Goal: Task Accomplishment & Management: Manage account settings

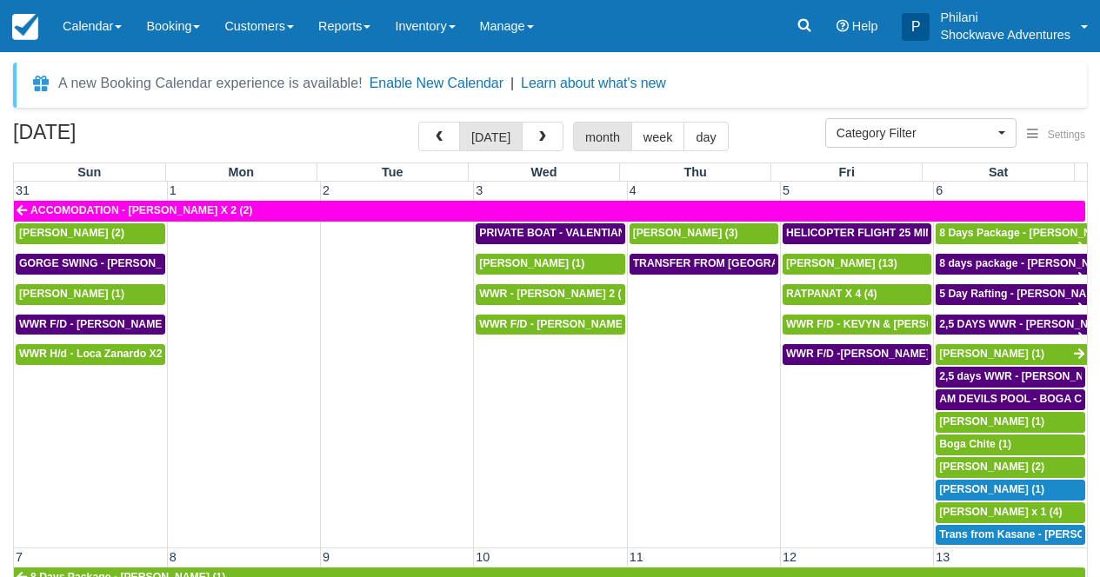
select select
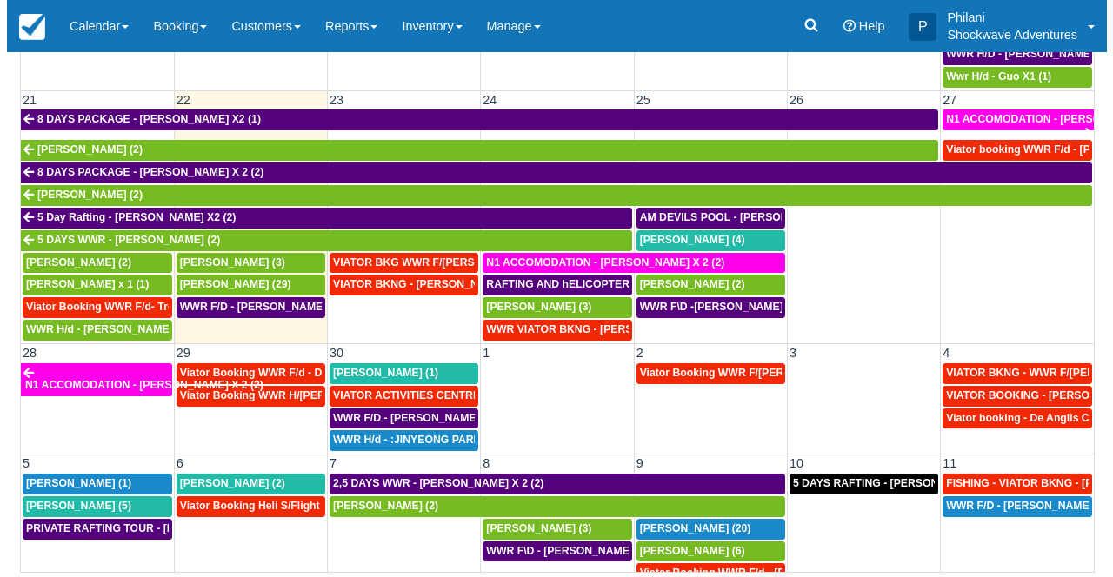
scroll to position [706, 0]
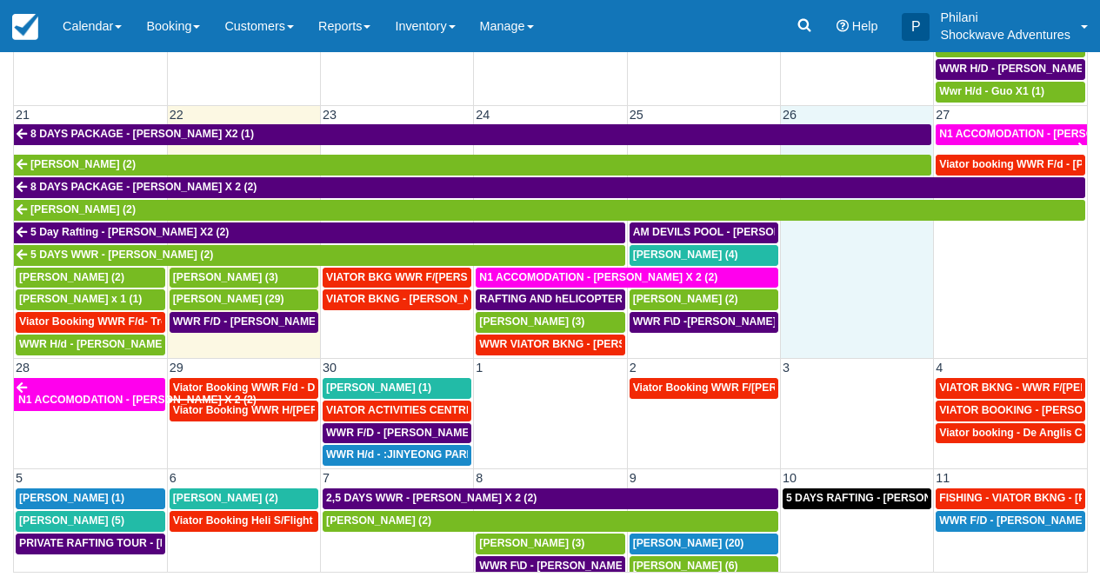
click at [865, 260] on td at bounding box center [856, 289] width 153 height 135
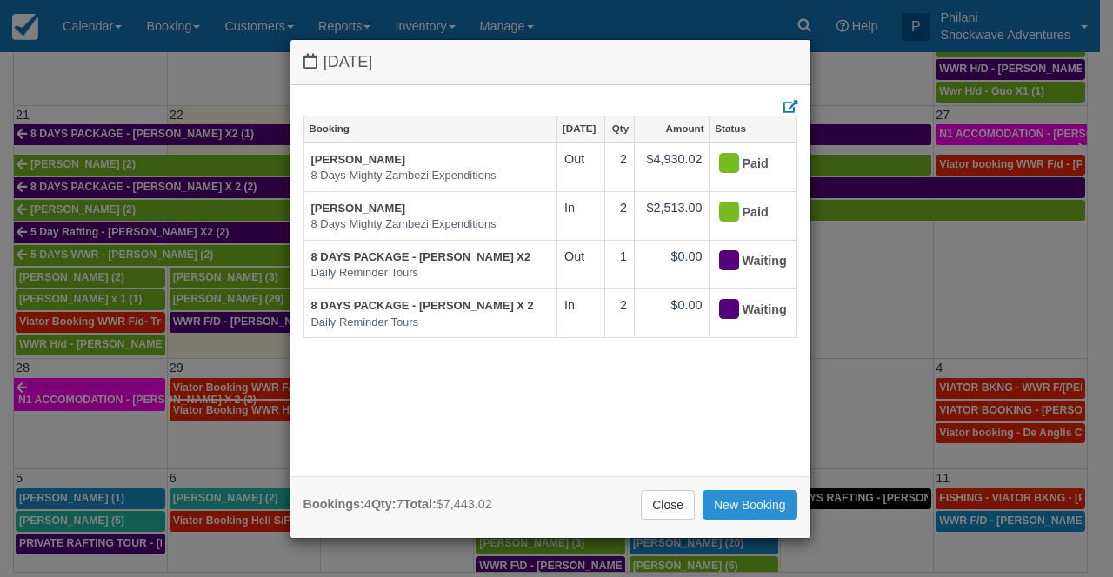
click at [762, 510] on link "New Booking" at bounding box center [750, 505] width 95 height 30
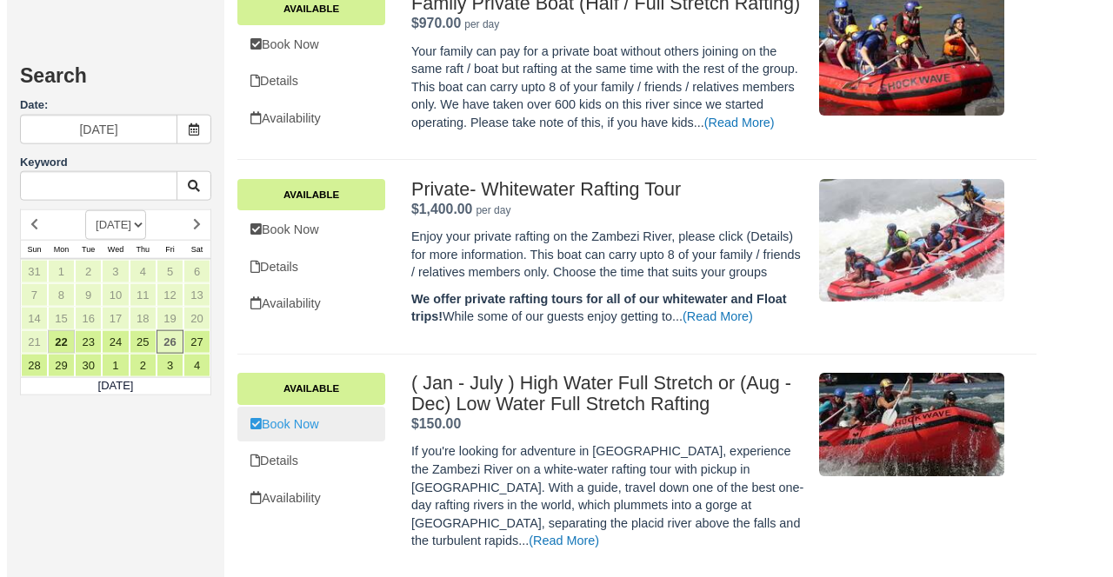
scroll to position [900, 0]
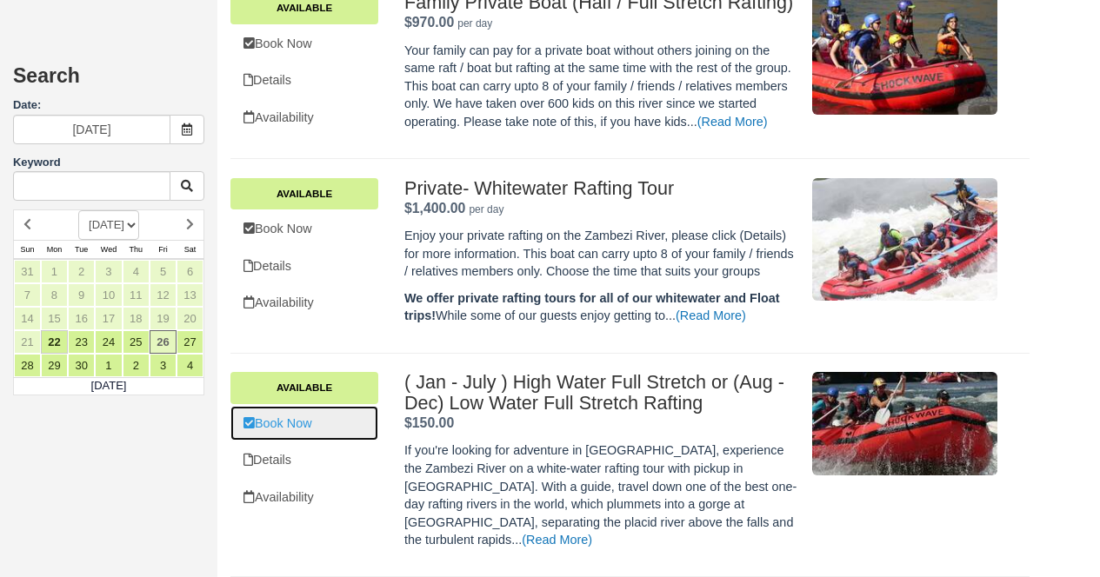
click at [337, 442] on link "Book Now" at bounding box center [304, 424] width 148 height 36
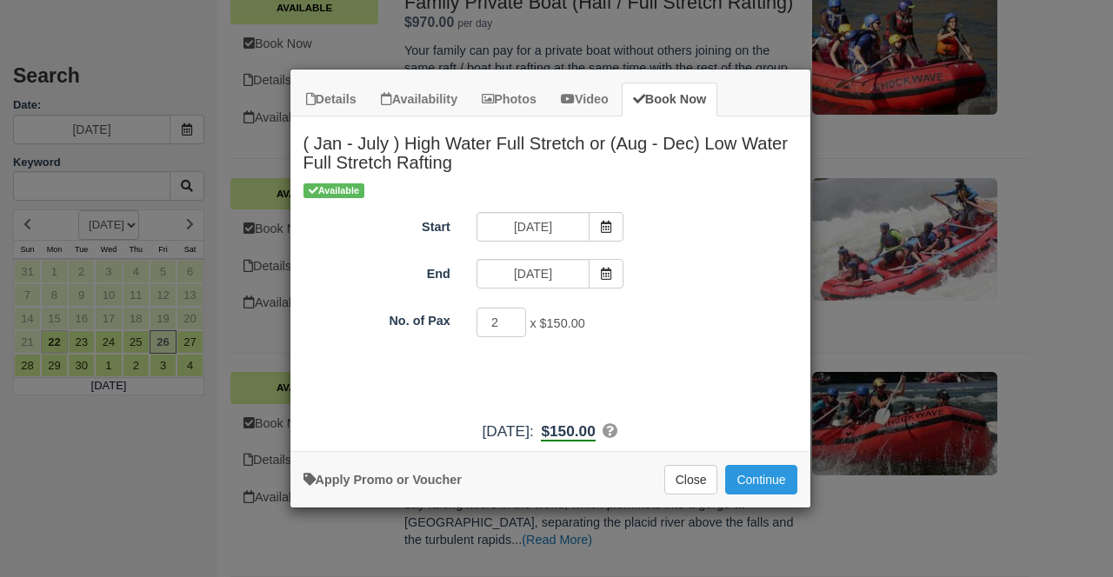
click at [515, 317] on input "2" at bounding box center [502, 323] width 50 height 30
click at [515, 317] on input "3" at bounding box center [502, 323] width 50 height 30
type input "4"
click at [515, 317] on input "4" at bounding box center [502, 323] width 50 height 30
click at [764, 481] on button "Continue" at bounding box center [760, 480] width 71 height 30
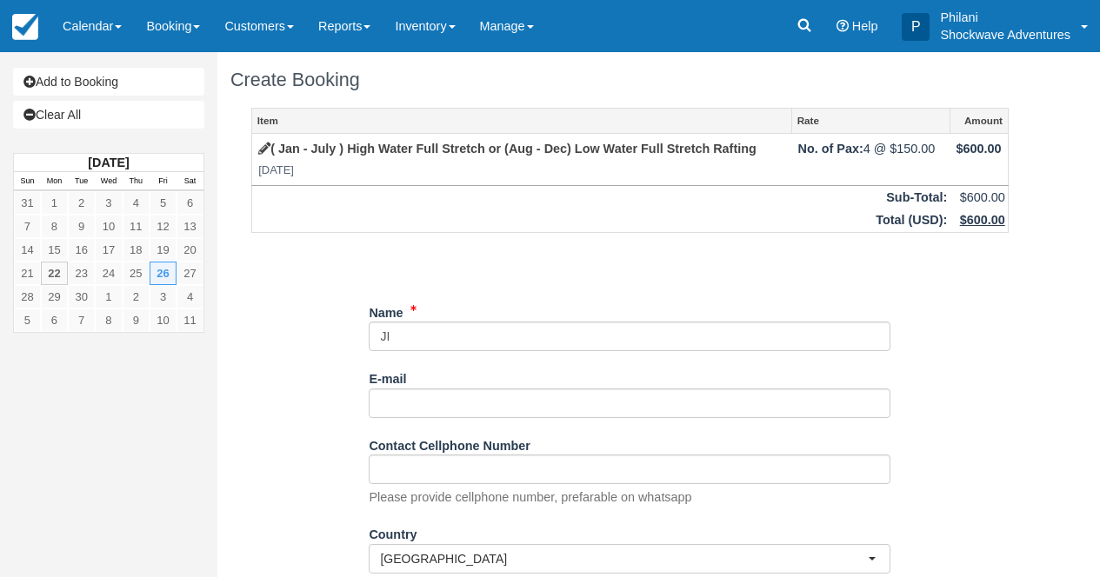
type input "J"
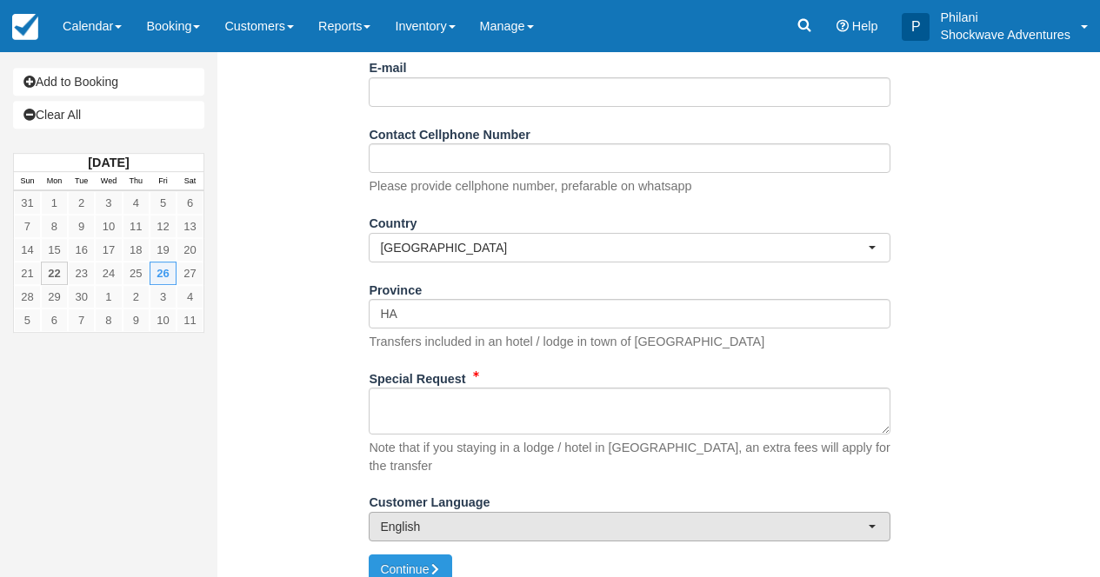
scroll to position [322, 0]
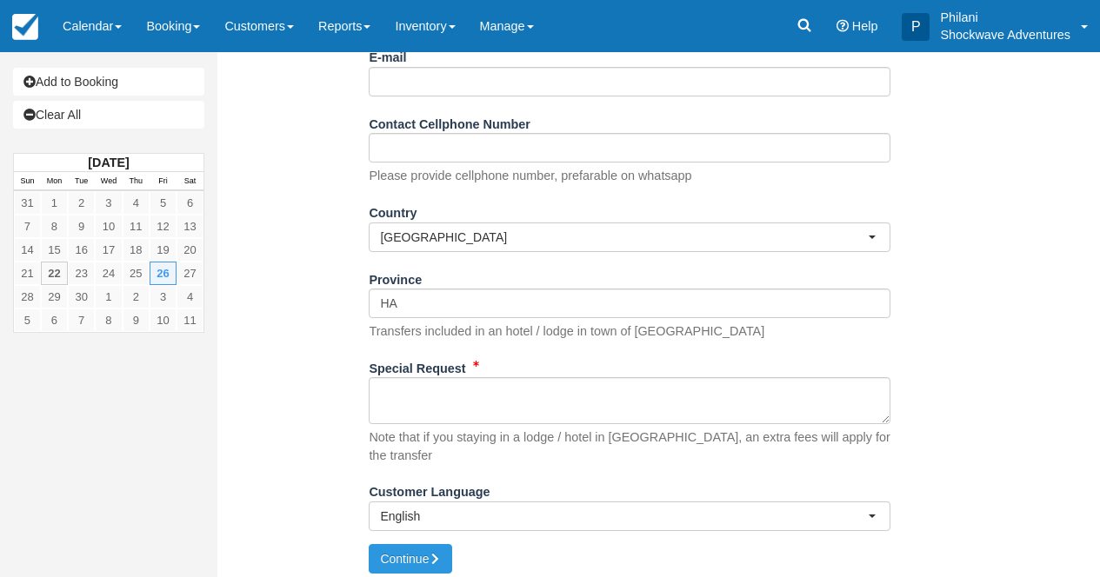
type input "WWR F/D - JITKA X 4"
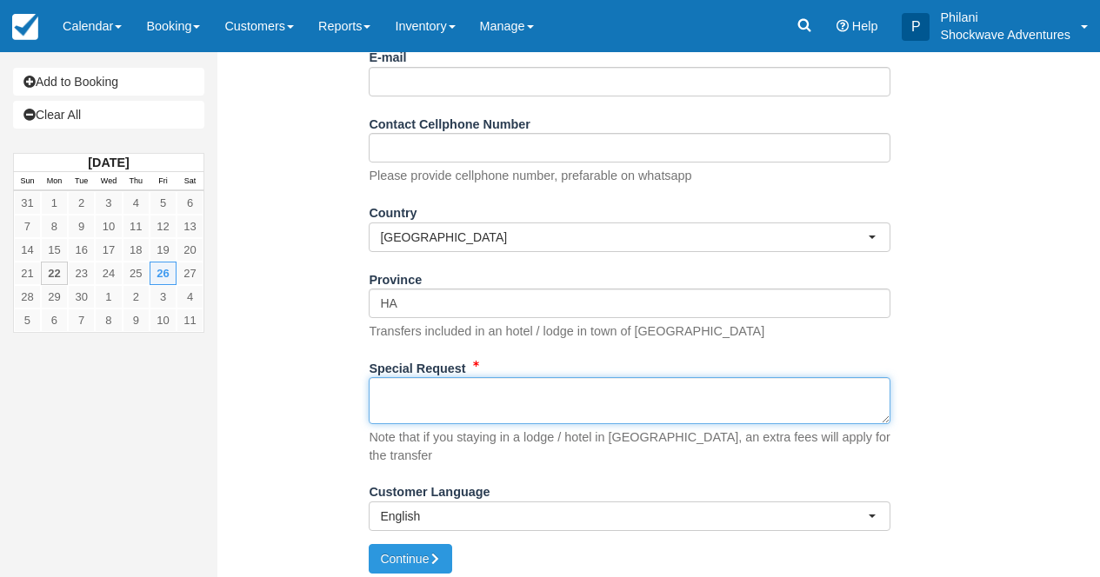
click at [454, 408] on textarea "Special Request" at bounding box center [630, 400] width 522 height 47
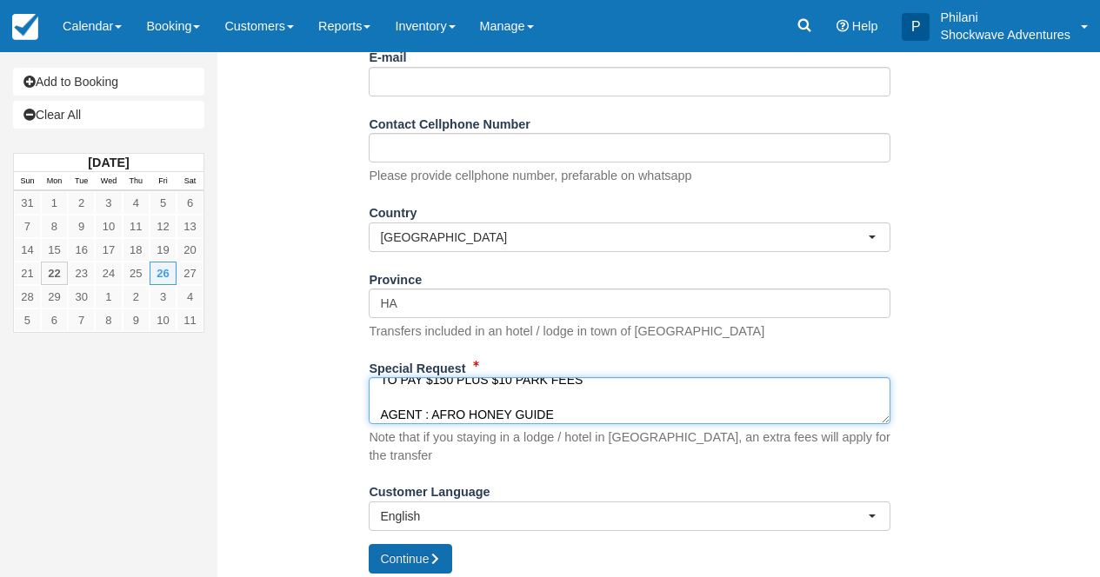
type textarea "FROM REST CAMP AT 0800HRS TO PAY $150 PLUS $10 PARK FEES AGENT : AFRO HONEY GUI…"
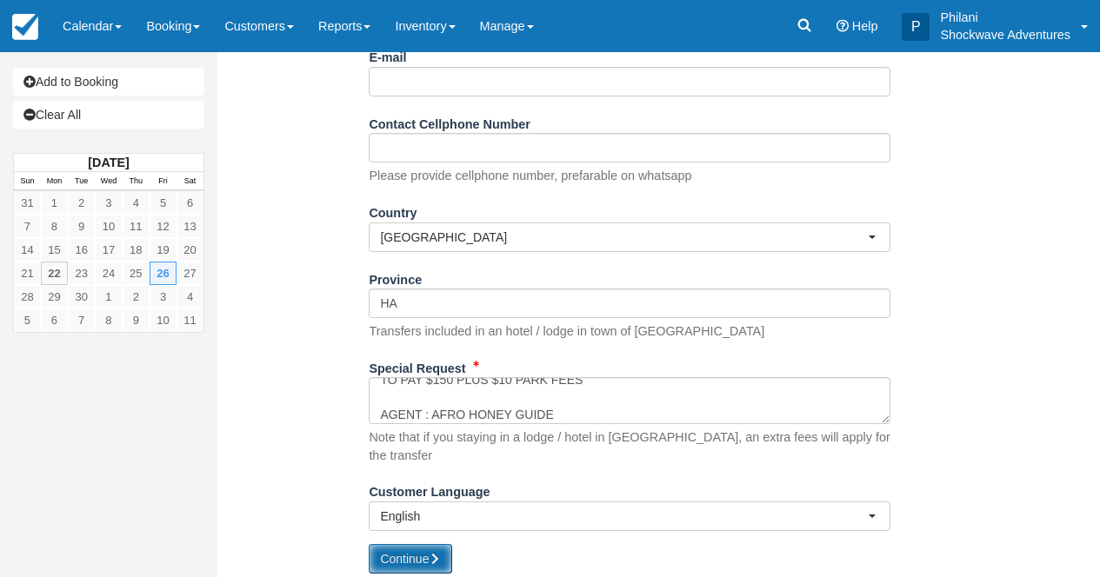
click at [414, 544] on button "Continue" at bounding box center [410, 559] width 83 height 30
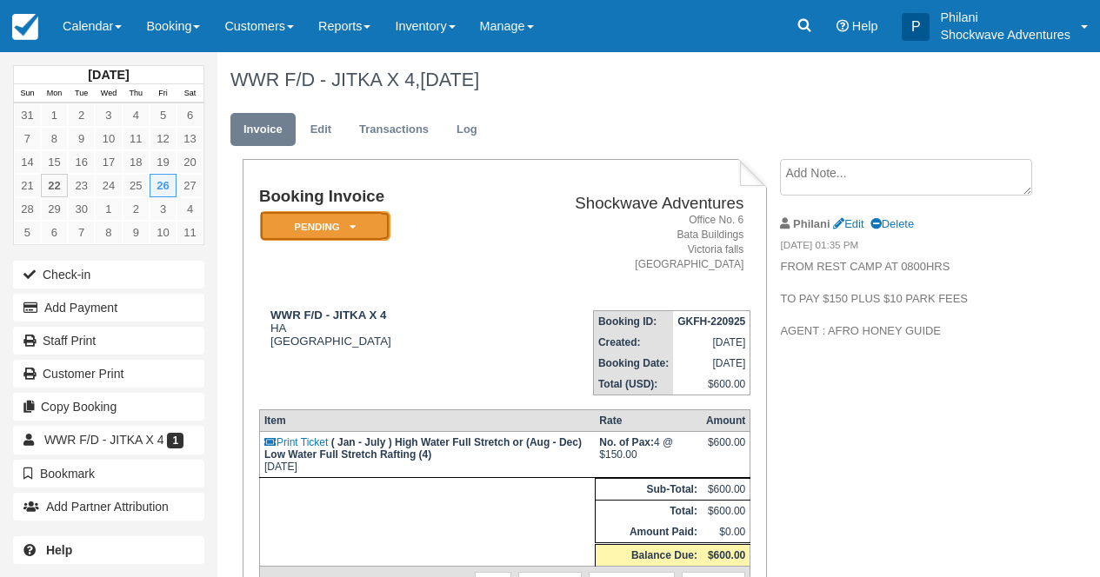
click at [347, 223] on em "Pending" at bounding box center [325, 226] width 130 height 30
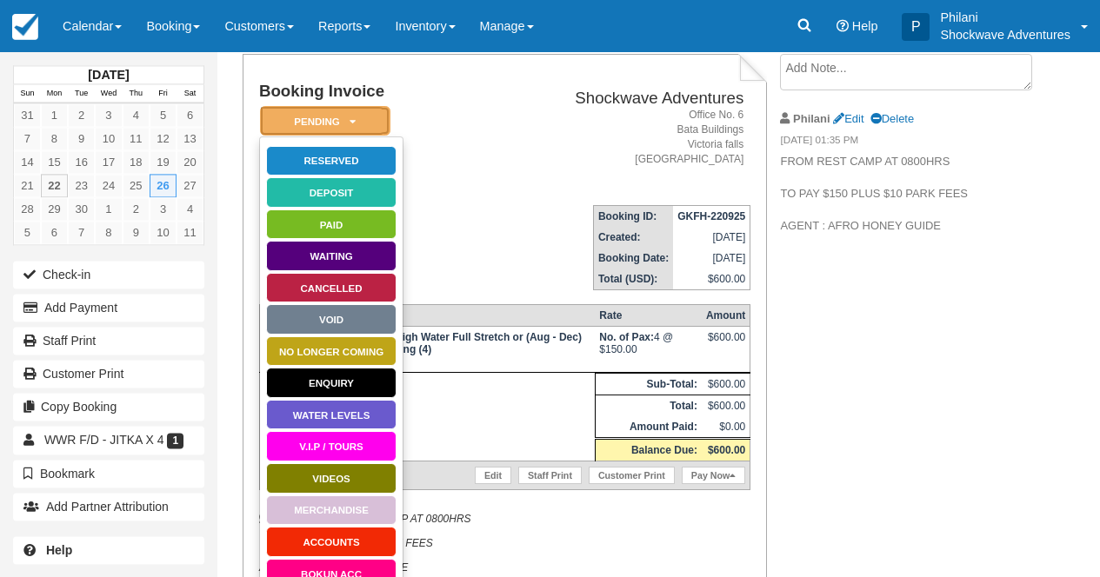
scroll to position [111, 0]
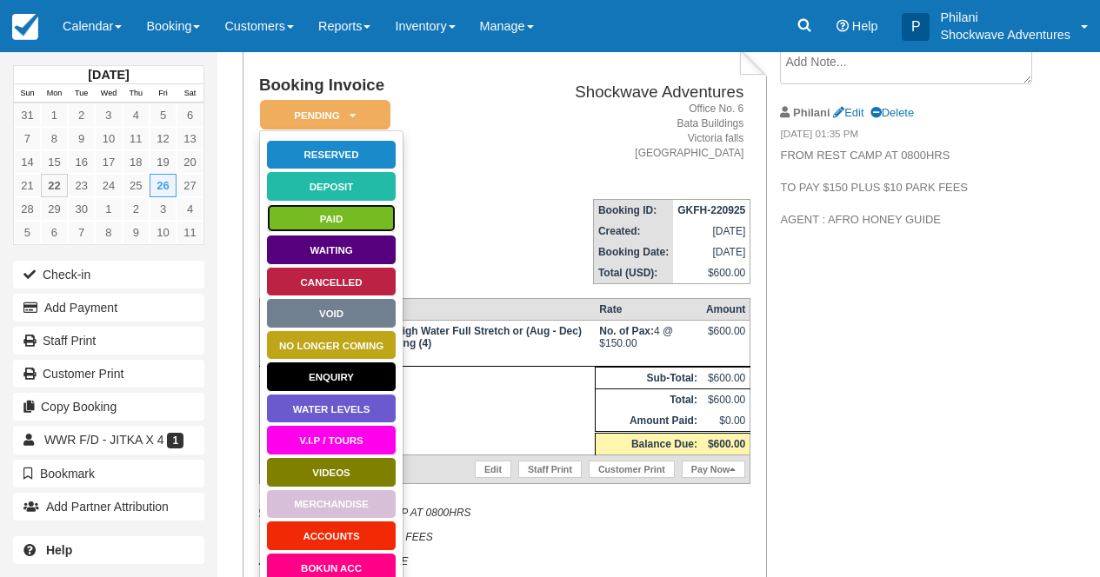
click at [376, 217] on link "Paid" at bounding box center [331, 218] width 130 height 30
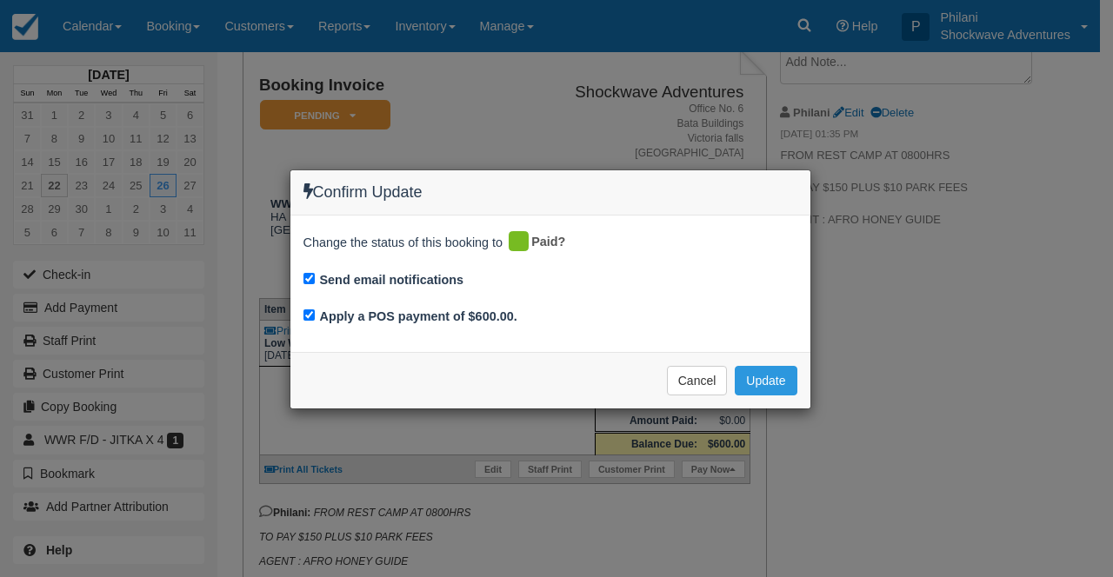
click at [474, 123] on div "Confirm Update Change the status of this booking to Paid? Send email notificati…" at bounding box center [556, 288] width 1113 height 577
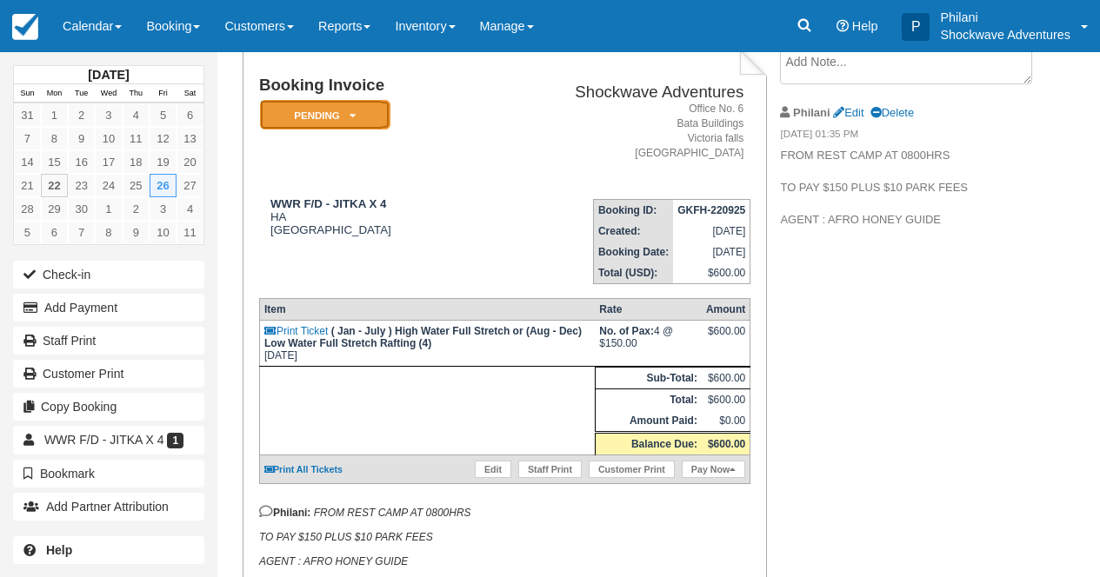
click at [375, 122] on em "Pending" at bounding box center [325, 115] width 130 height 30
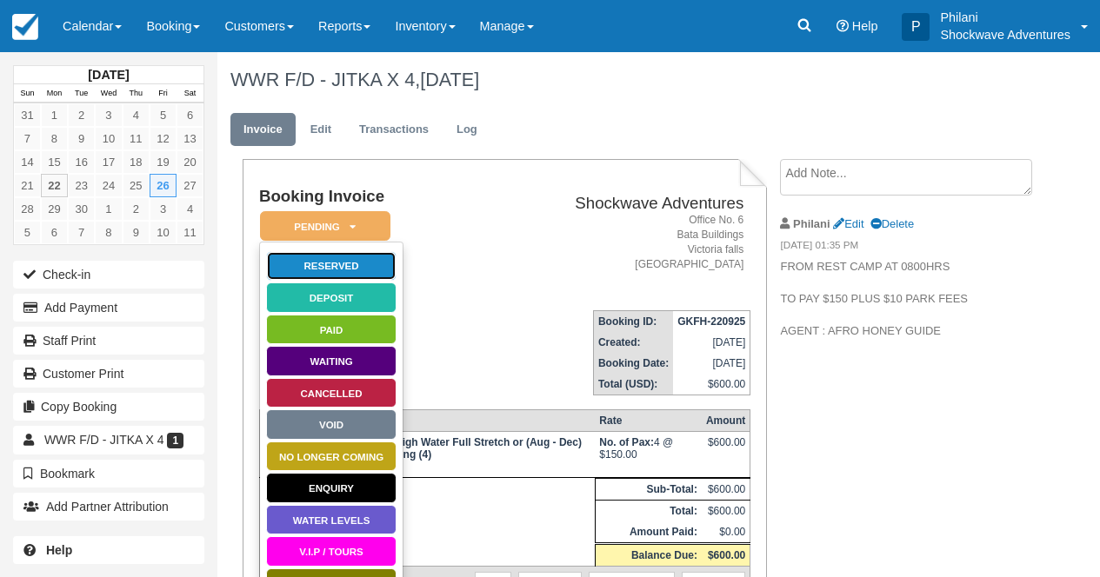
click at [367, 266] on link "Reserved" at bounding box center [331, 266] width 130 height 30
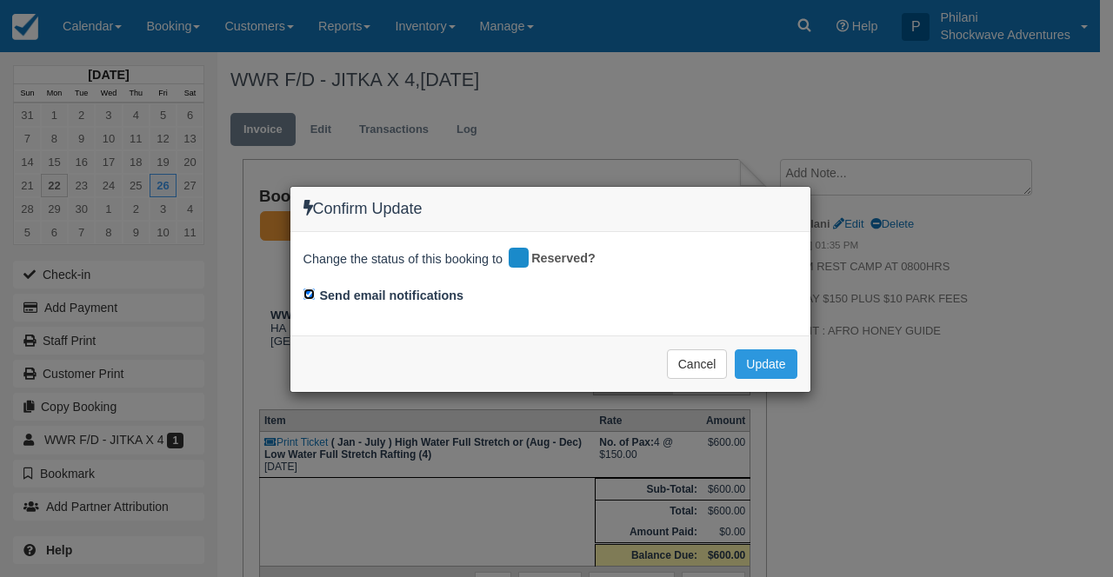
click at [307, 294] on input "Send email notifications" at bounding box center [309, 294] width 11 height 11
checkbox input "false"
drag, startPoint x: 766, startPoint y: 364, endPoint x: 797, endPoint y: 365, distance: 30.5
click at [766, 363] on button "Update" at bounding box center [766, 365] width 62 height 30
click at [0, 0] on span "Please wait" at bounding box center [0, 0] width 0 height 0
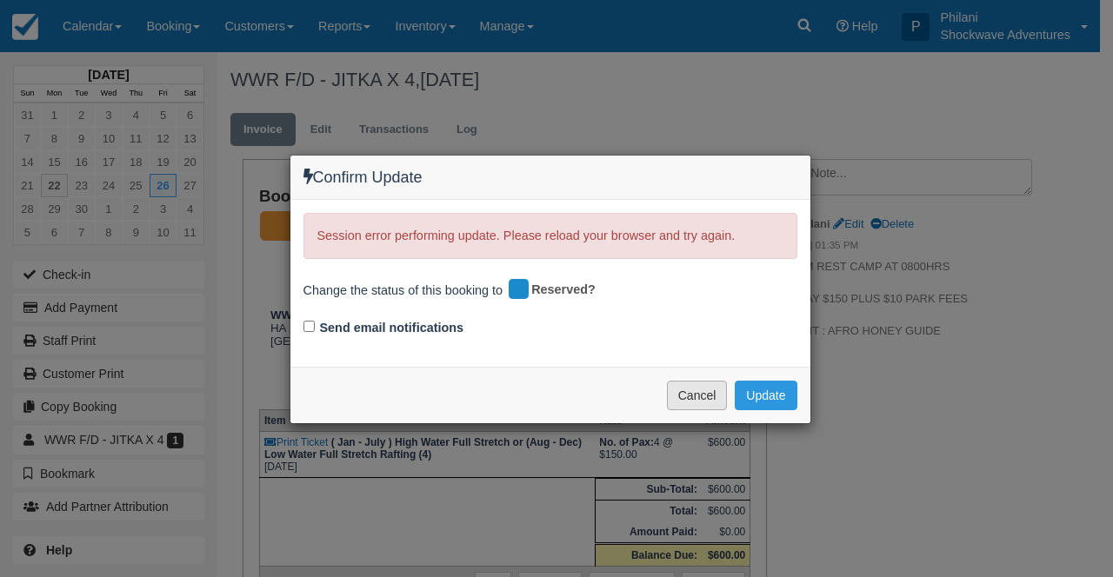
click at [694, 400] on button "Cancel" at bounding box center [697, 396] width 61 height 30
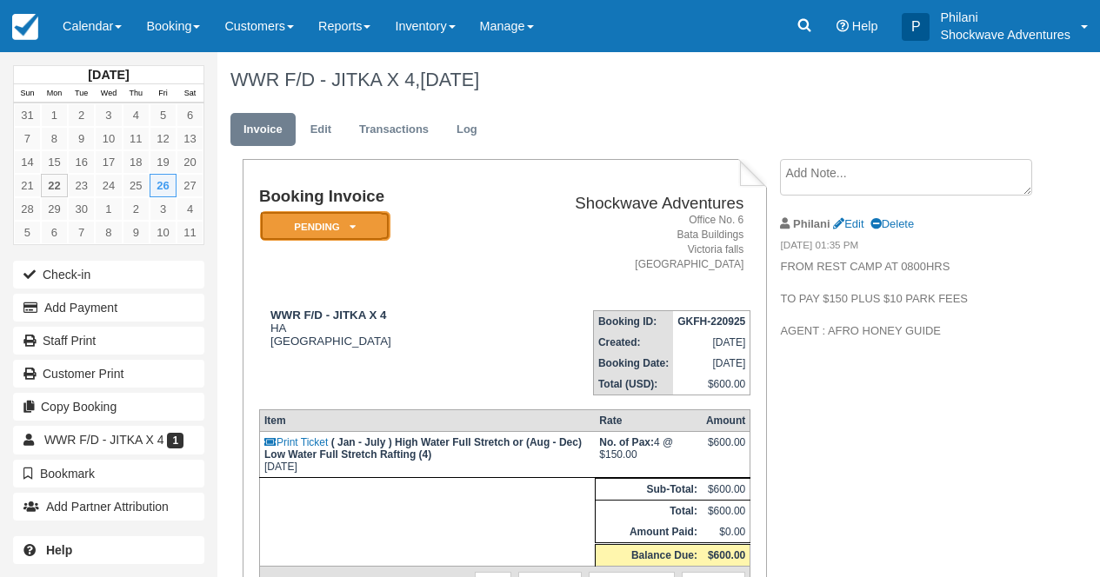
click at [349, 222] on em "Pending" at bounding box center [325, 226] width 130 height 30
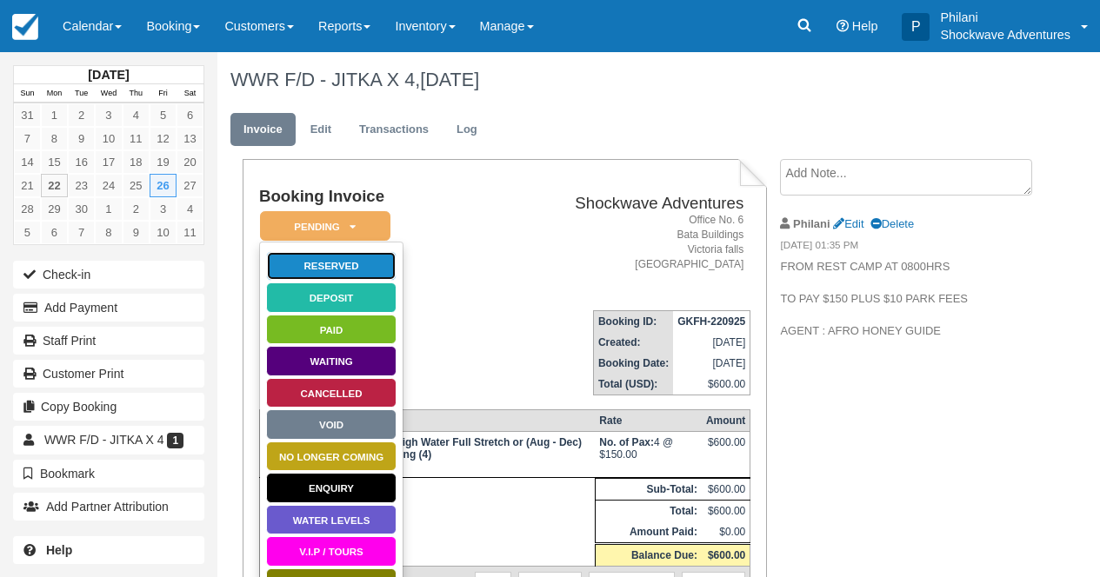
click at [345, 277] on link "Reserved" at bounding box center [331, 266] width 130 height 30
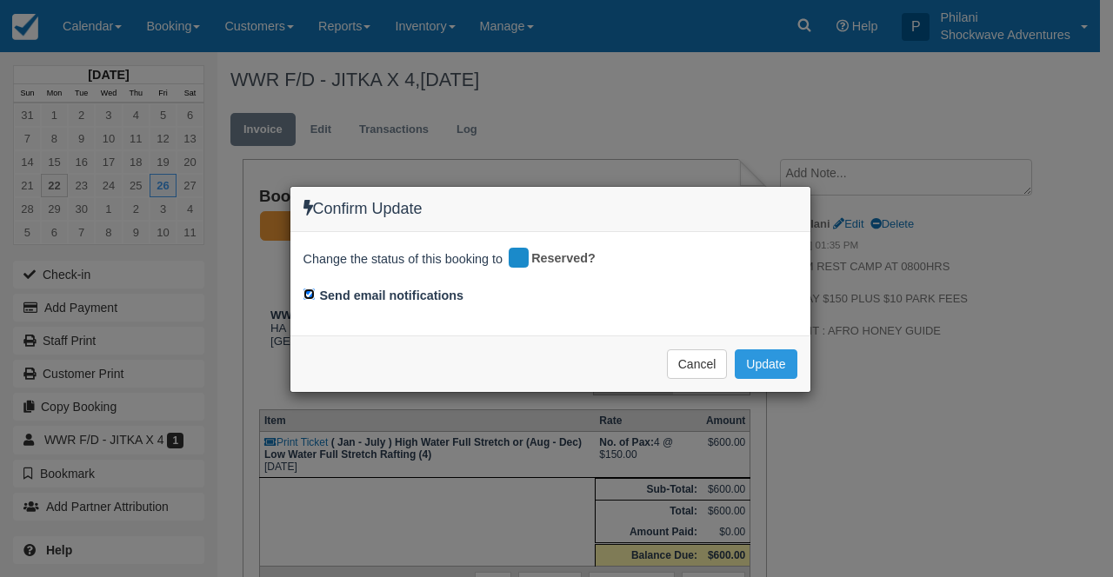
click at [310, 297] on input "Send email notifications" at bounding box center [309, 294] width 11 height 11
checkbox input "false"
click at [764, 360] on button "Update" at bounding box center [766, 365] width 62 height 30
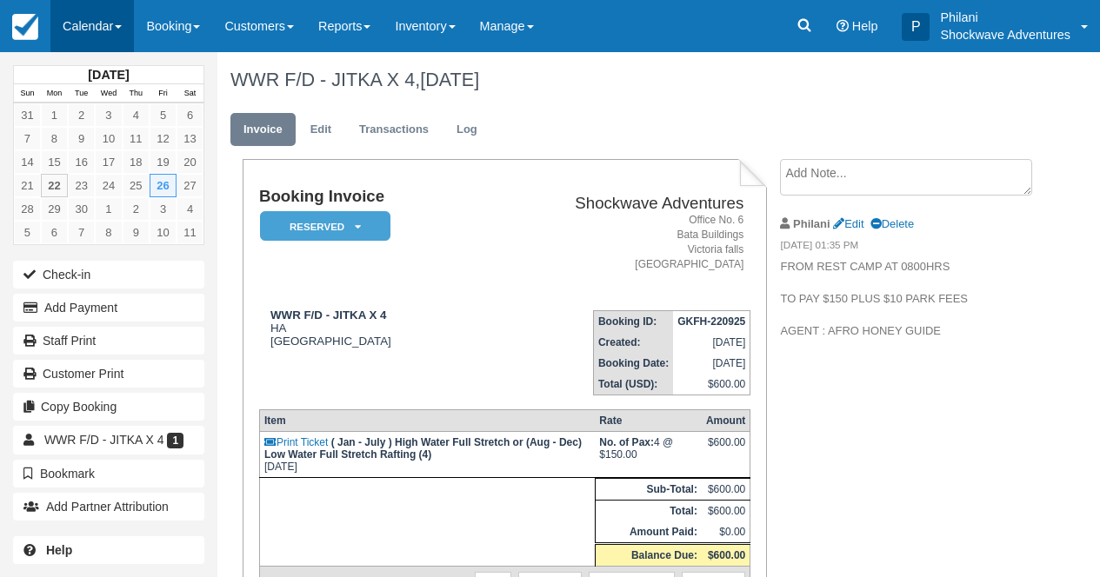
click at [104, 43] on link "Calendar" at bounding box center [91, 26] width 83 height 52
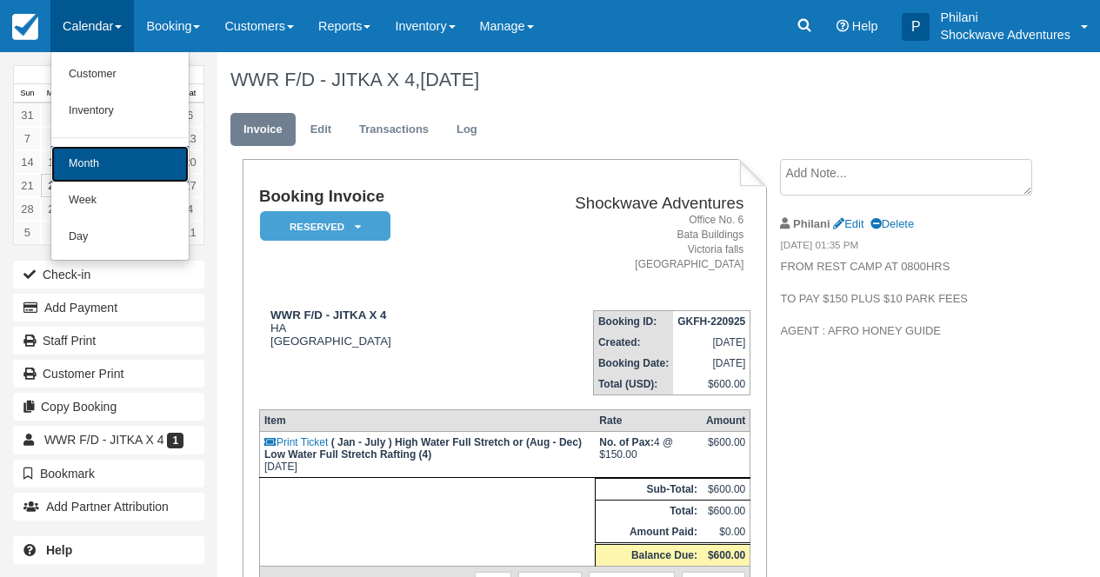
click at [137, 175] on link "Month" at bounding box center [119, 164] width 137 height 37
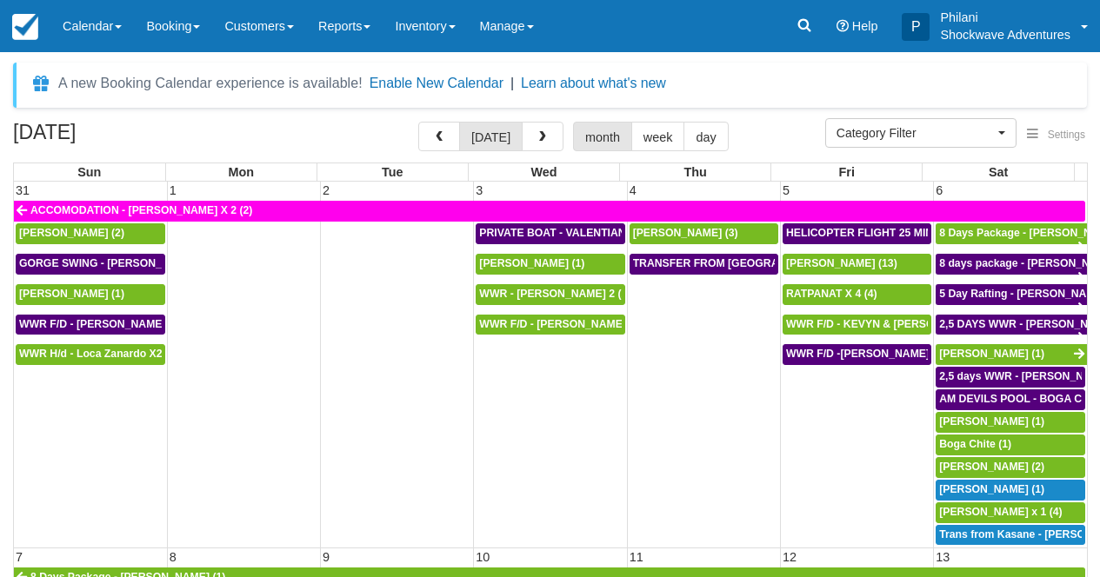
select select
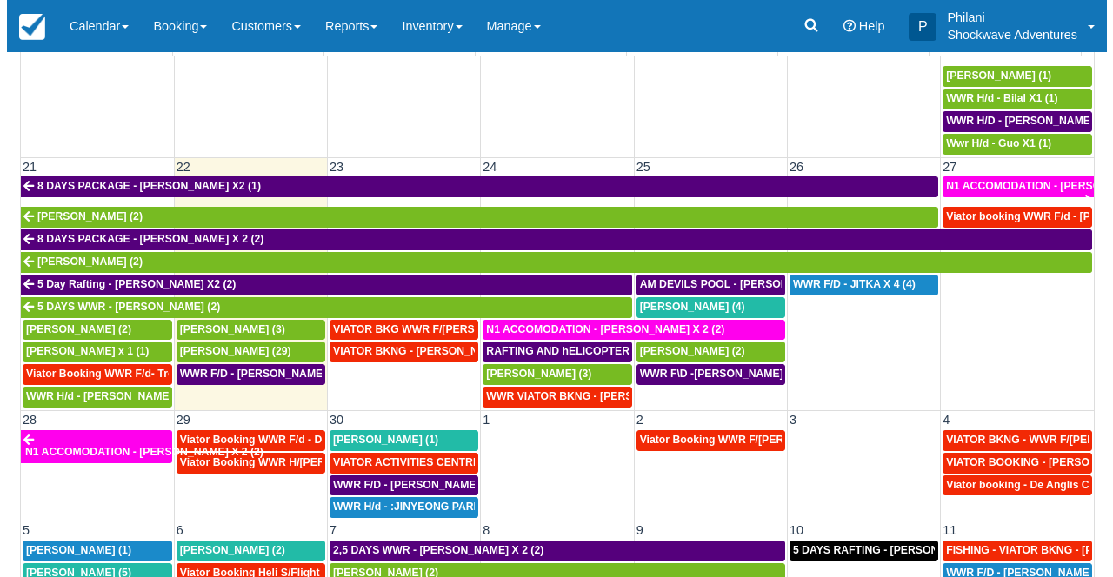
scroll to position [737, 0]
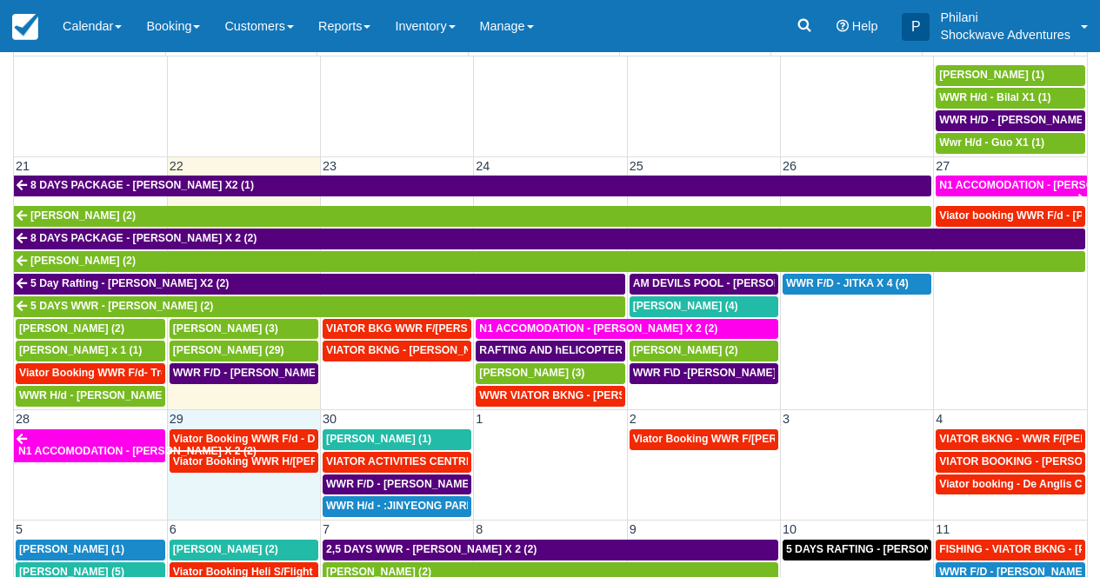
click at [235, 500] on td "Viator Booking WWR H/d - Marson, Connie x2 (3)" at bounding box center [243, 485] width 153 height 68
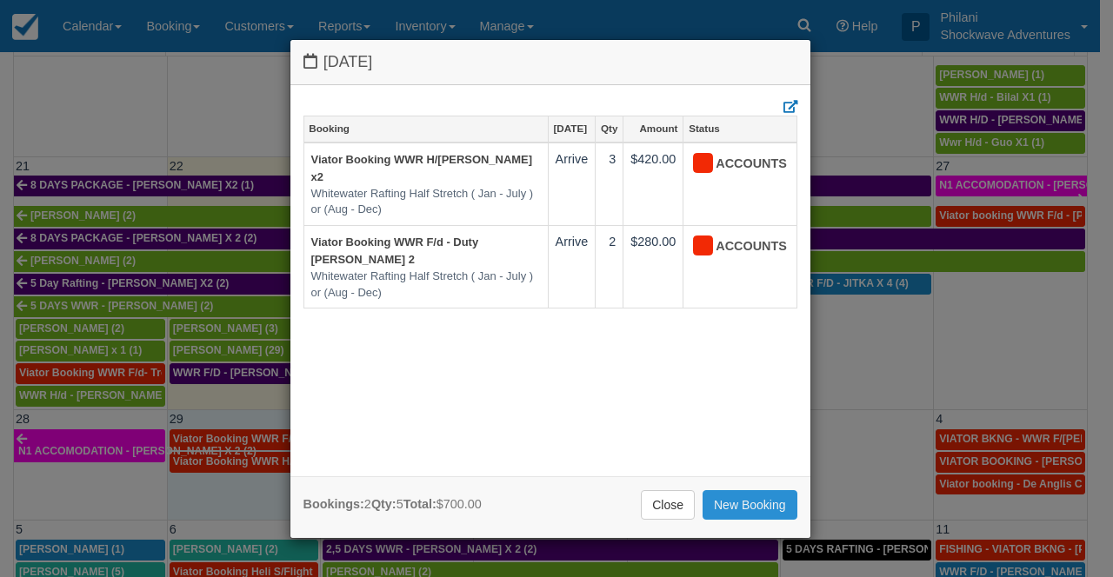
click at [762, 507] on link "New Booking" at bounding box center [750, 505] width 95 height 30
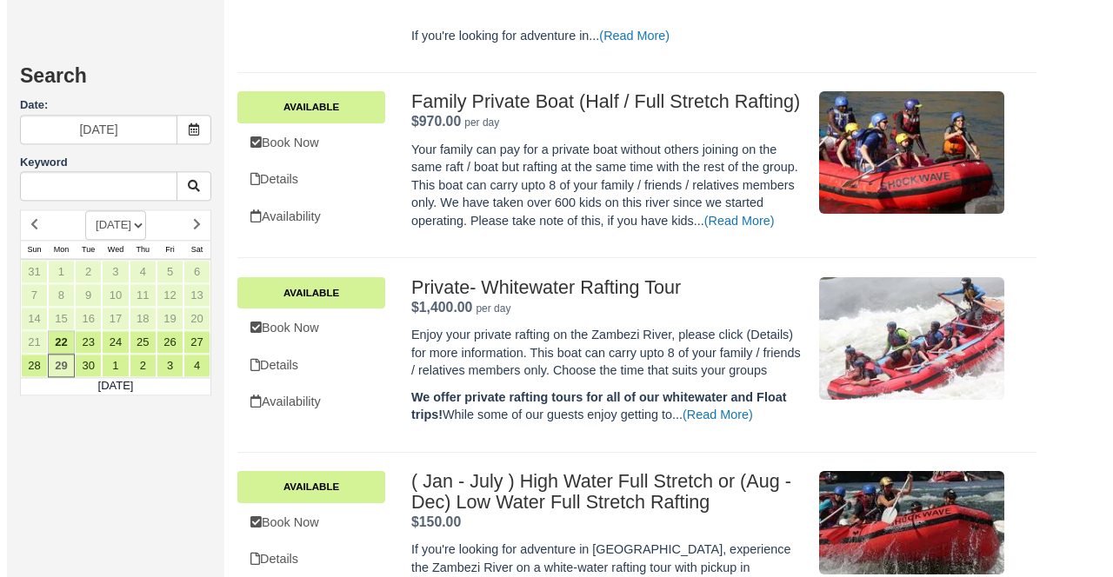
scroll to position [900, 0]
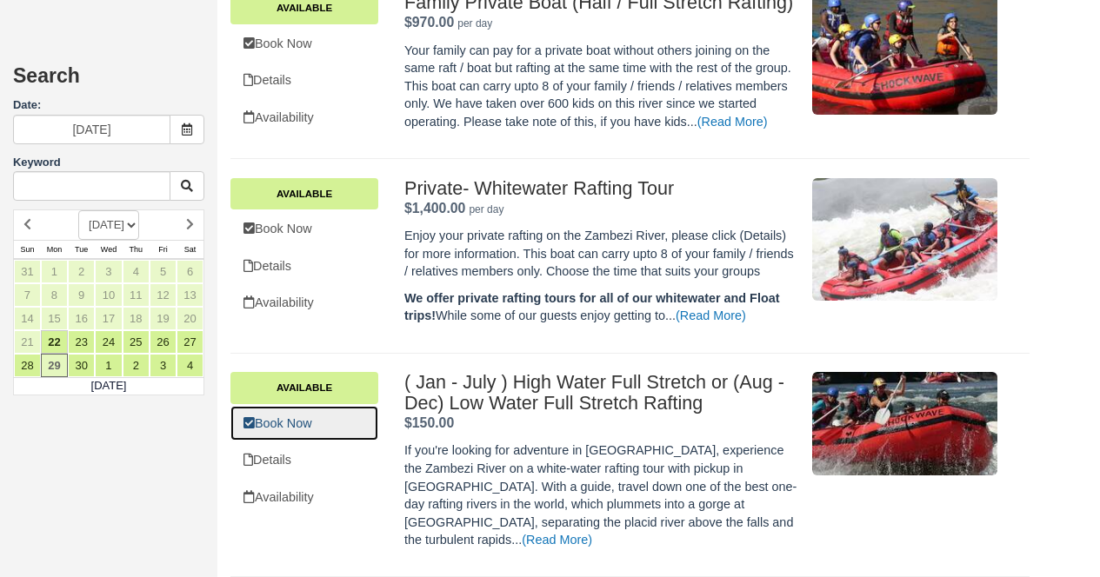
drag, startPoint x: 300, startPoint y: 437, endPoint x: 1091, endPoint y: 564, distance: 801.5
click at [300, 436] on link "Book Now" at bounding box center [304, 424] width 148 height 36
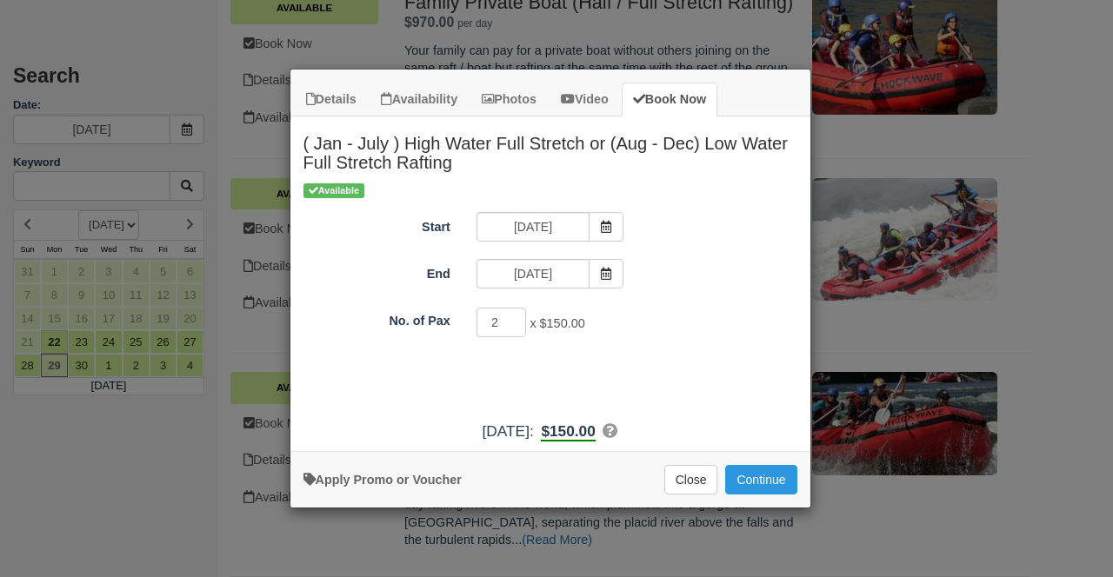
click at [513, 322] on input "2" at bounding box center [502, 323] width 50 height 30
click at [513, 318] on input "3" at bounding box center [502, 323] width 50 height 30
type input "2"
click at [517, 326] on input "2" at bounding box center [502, 323] width 50 height 30
drag, startPoint x: 771, startPoint y: 476, endPoint x: 802, endPoint y: 478, distance: 31.4
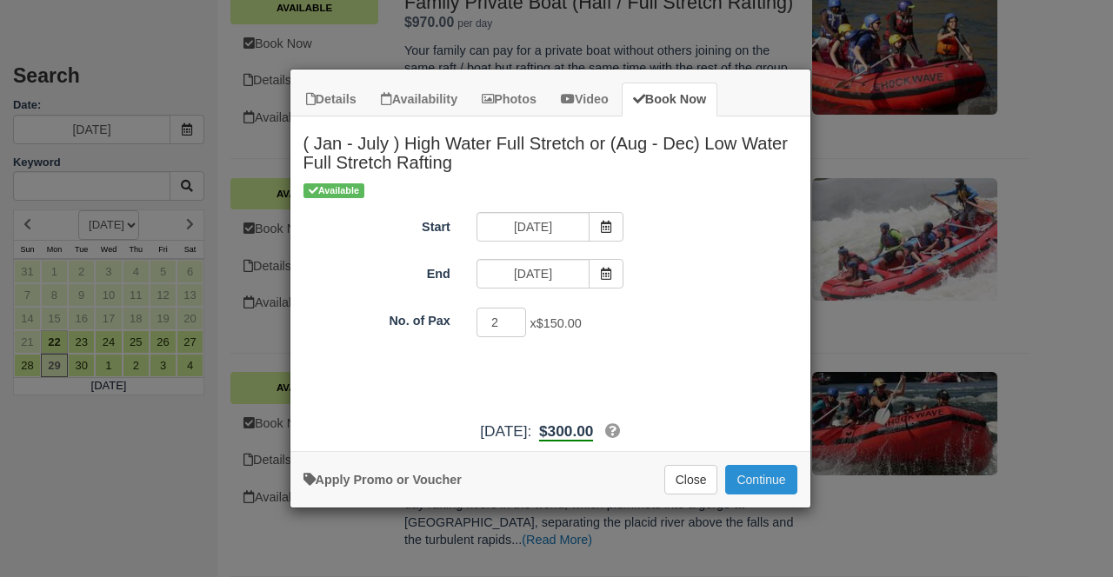
click at [770, 476] on button "Continue" at bounding box center [760, 480] width 71 height 30
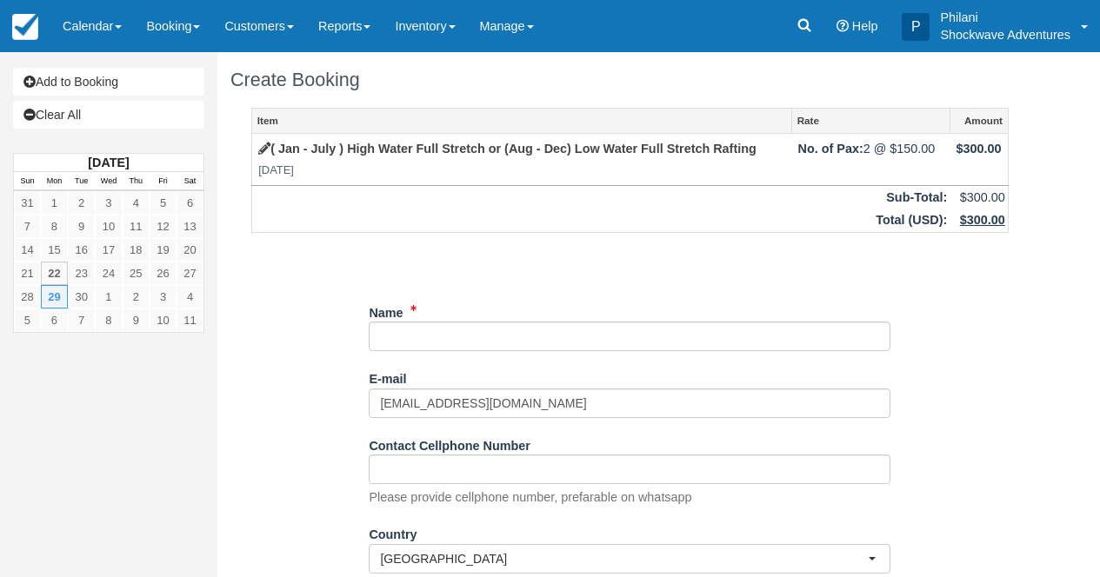
type input "[EMAIL_ADDRESS][DOMAIN_NAME]"
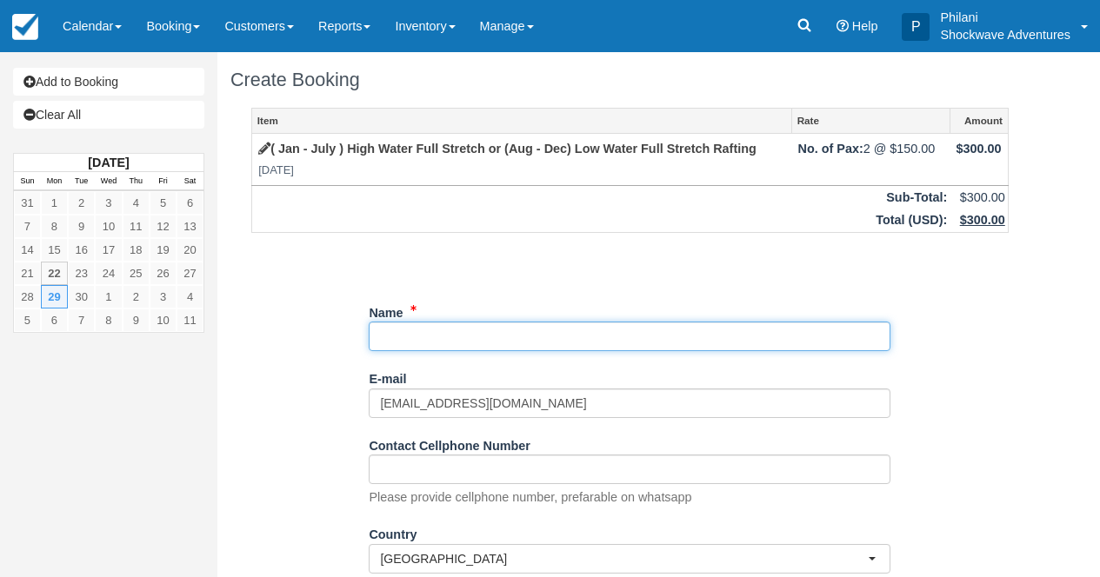
click at [450, 336] on input "Name" at bounding box center [630, 337] width 522 height 30
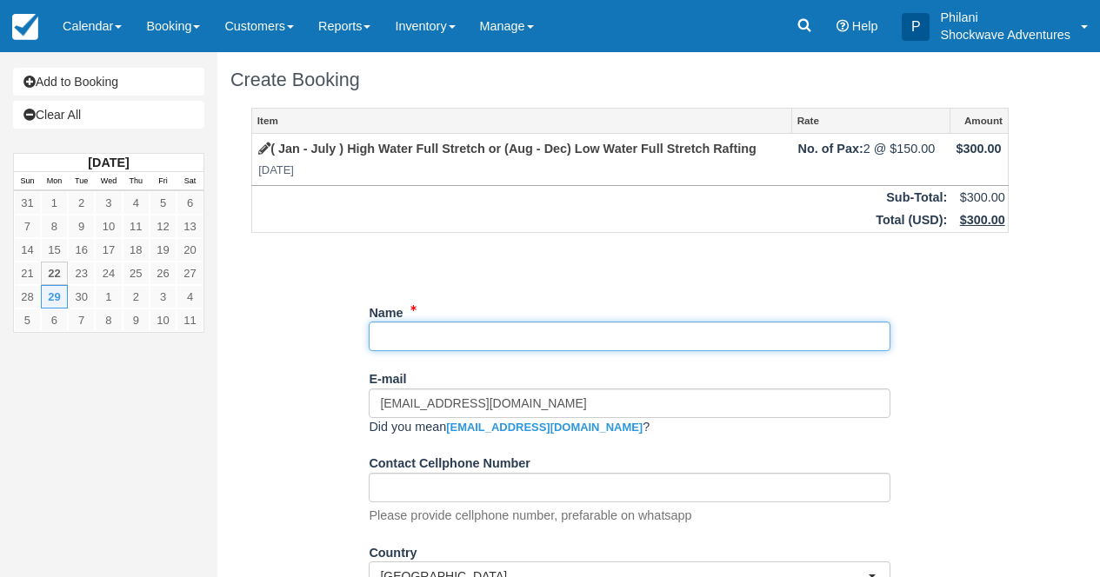
paste input "[PERSON_NAME]"
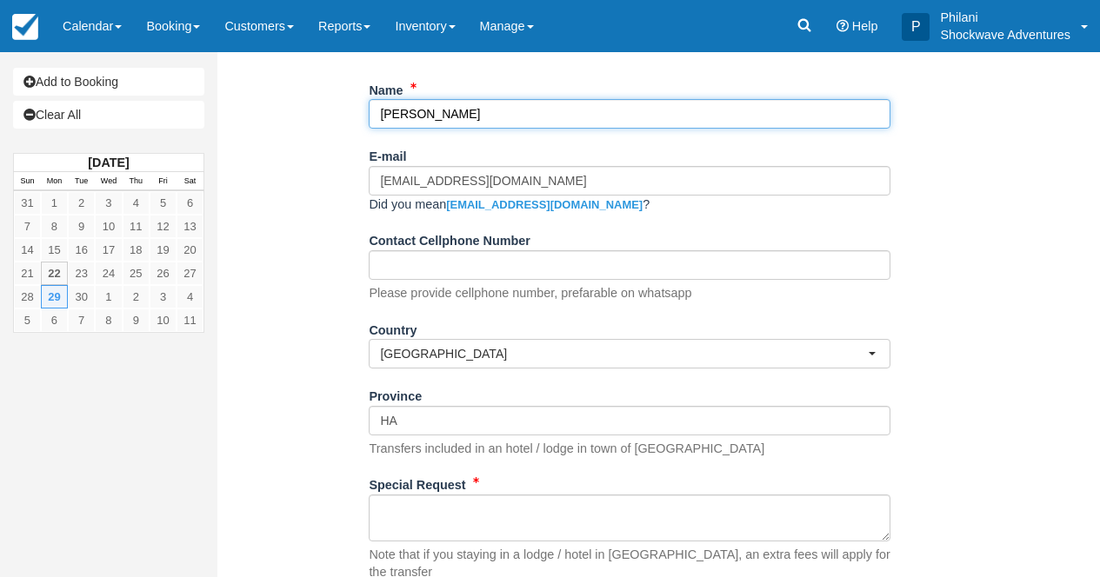
scroll to position [340, 0]
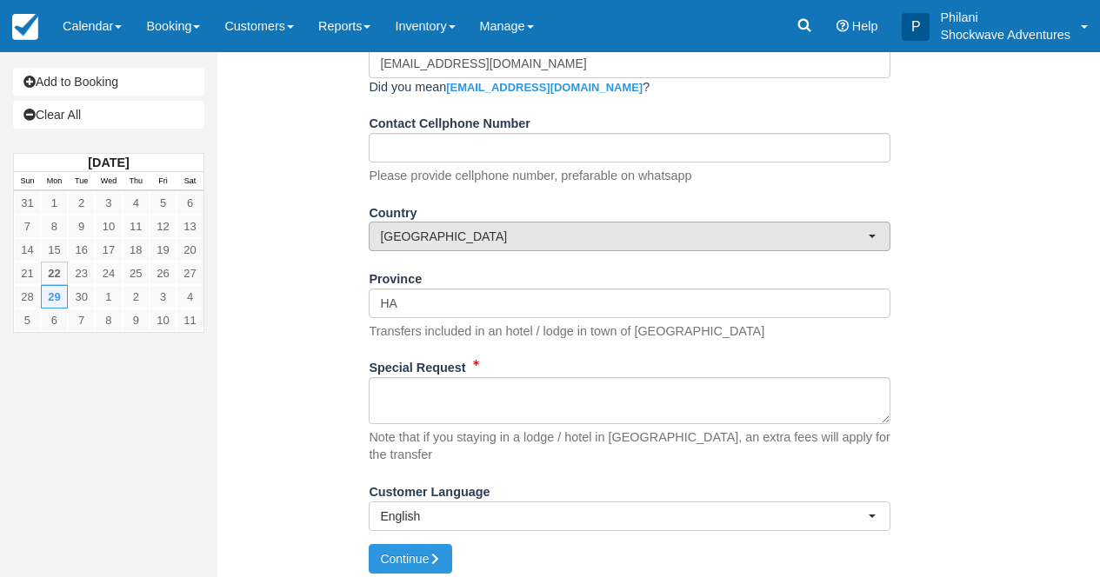
type input "[PERSON_NAME]"
click at [459, 237] on span "[GEOGRAPHIC_DATA]" at bounding box center [624, 236] width 488 height 17
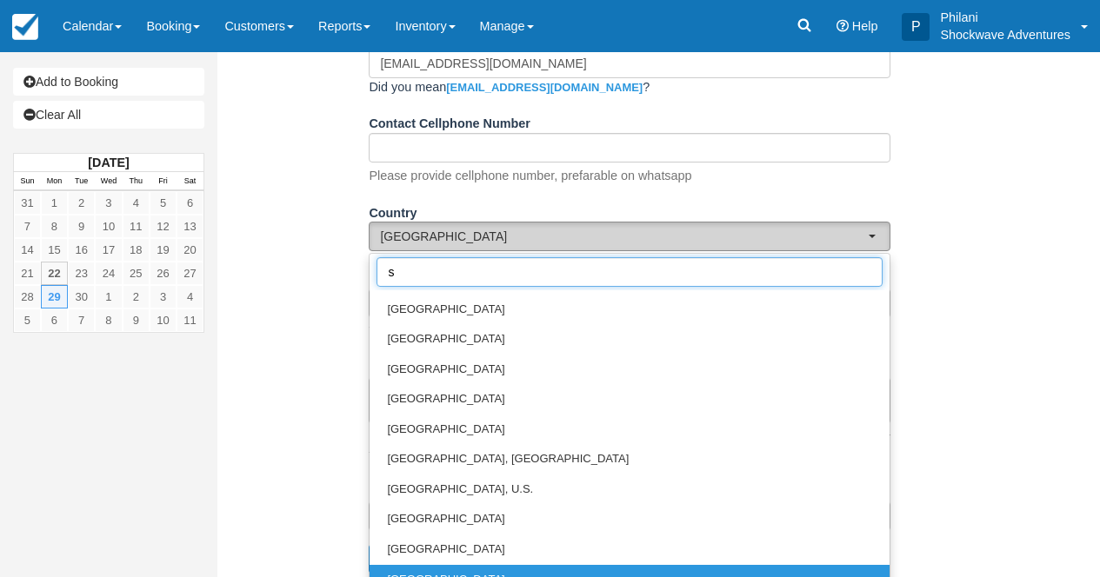
scroll to position [0, 0]
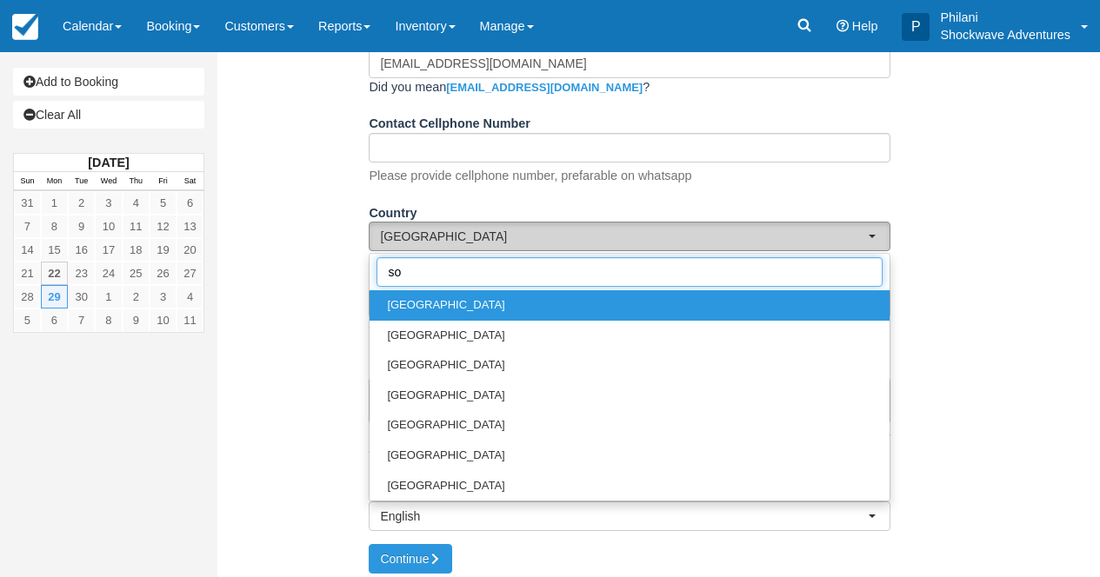
type input "sou"
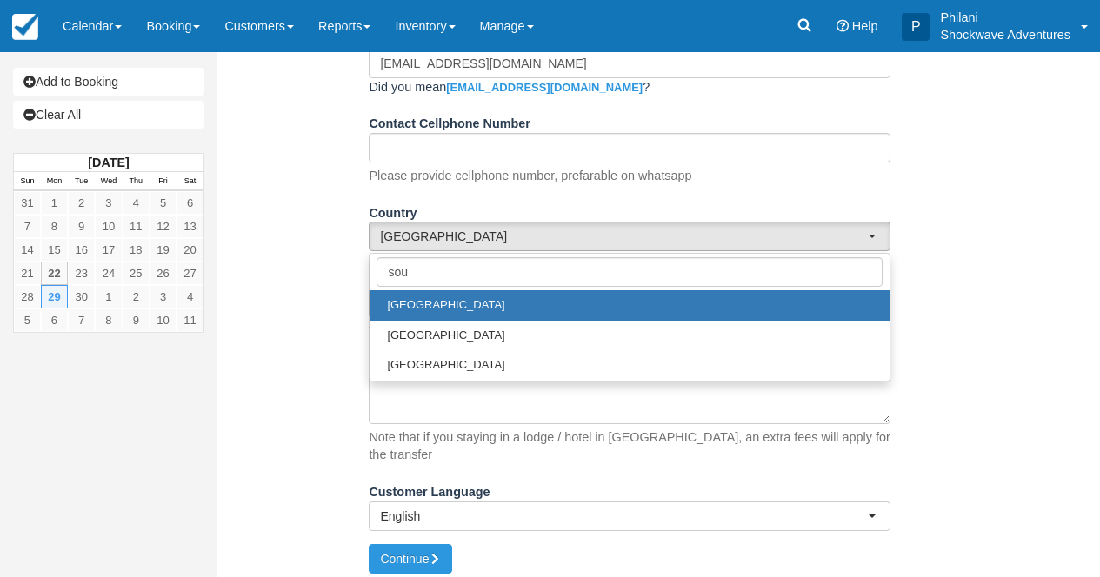
click at [407, 309] on span "[GEOGRAPHIC_DATA]" at bounding box center [445, 305] width 117 height 17
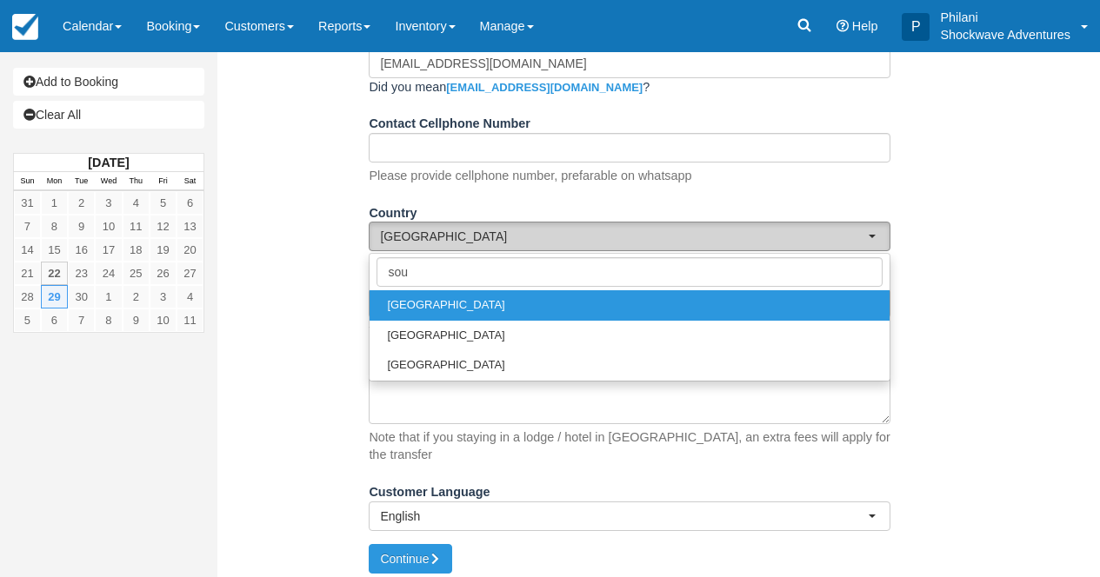
select select "ZA"
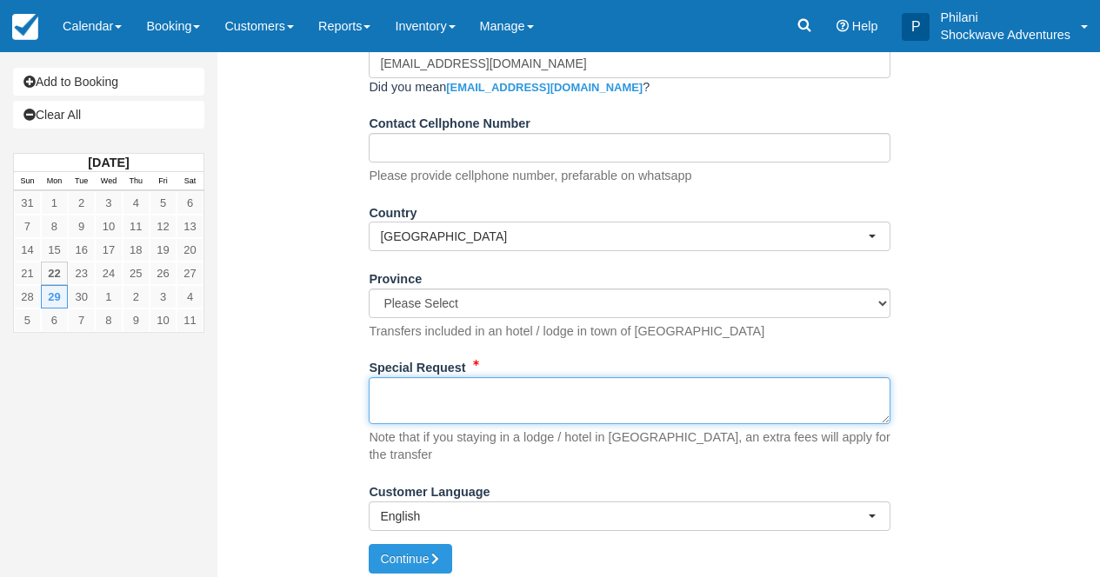
click at [464, 417] on textarea "Special Request" at bounding box center [630, 400] width 522 height 47
type textarea "f"
type textarea "Full day Rainbow hotel at 0800hrs"
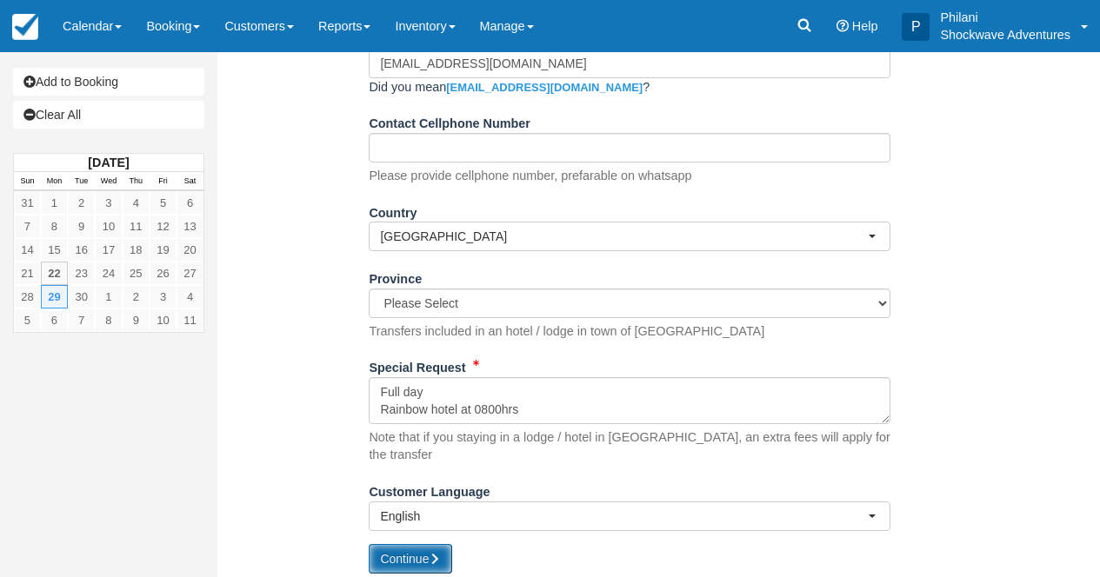
click at [416, 558] on button "Continue" at bounding box center [410, 559] width 83 height 30
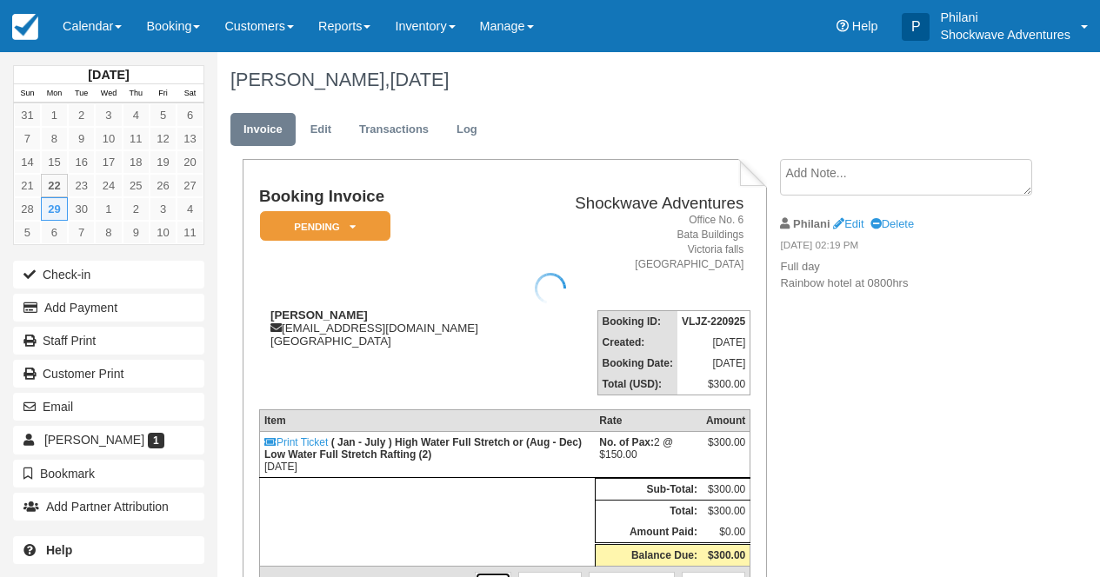
click at [497, 572] on link "Edit" at bounding box center [493, 580] width 37 height 17
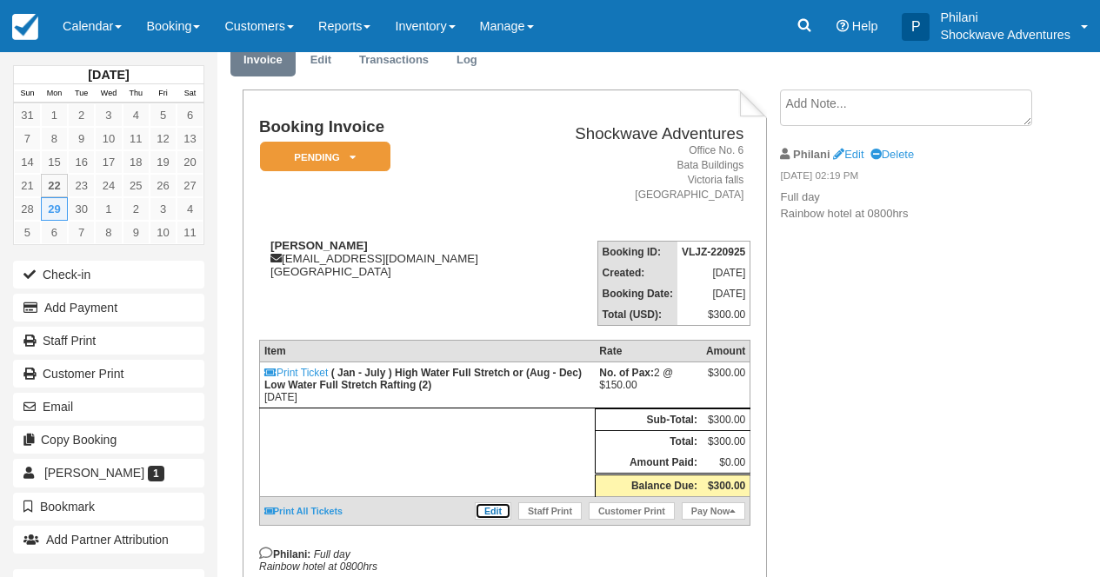
scroll to position [70, 0]
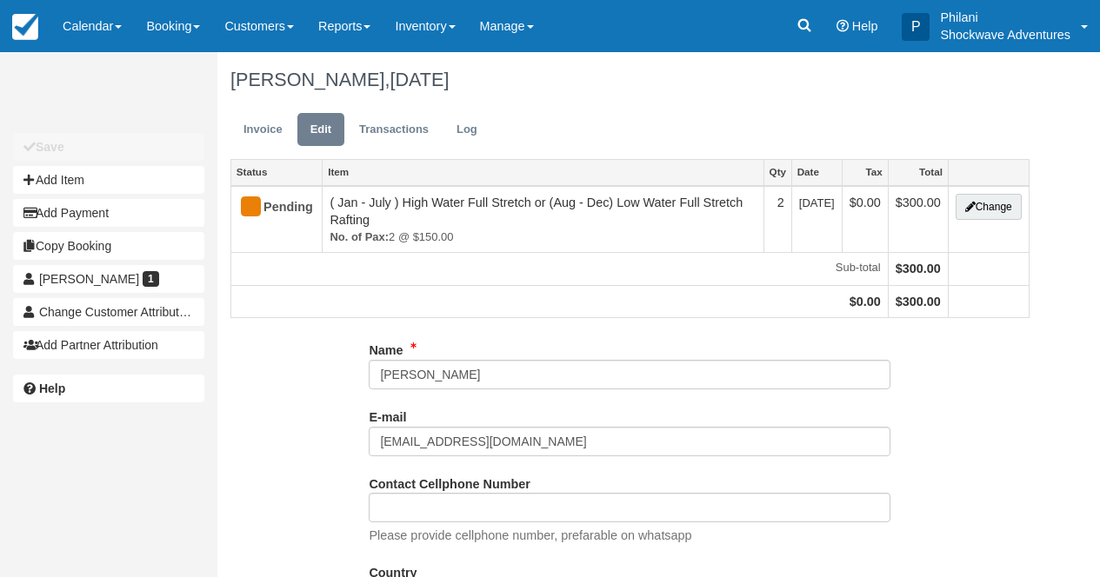
click at [1005, 212] on button "Change" at bounding box center [989, 207] width 66 height 26
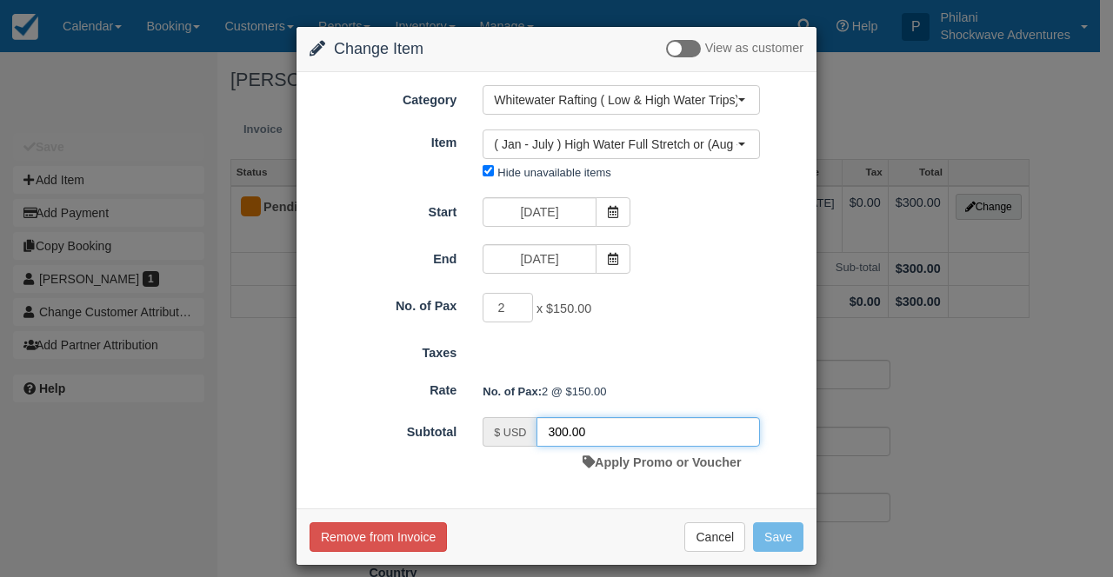
click at [555, 435] on input "300.00" at bounding box center [649, 432] width 224 height 30
type input "240.00"
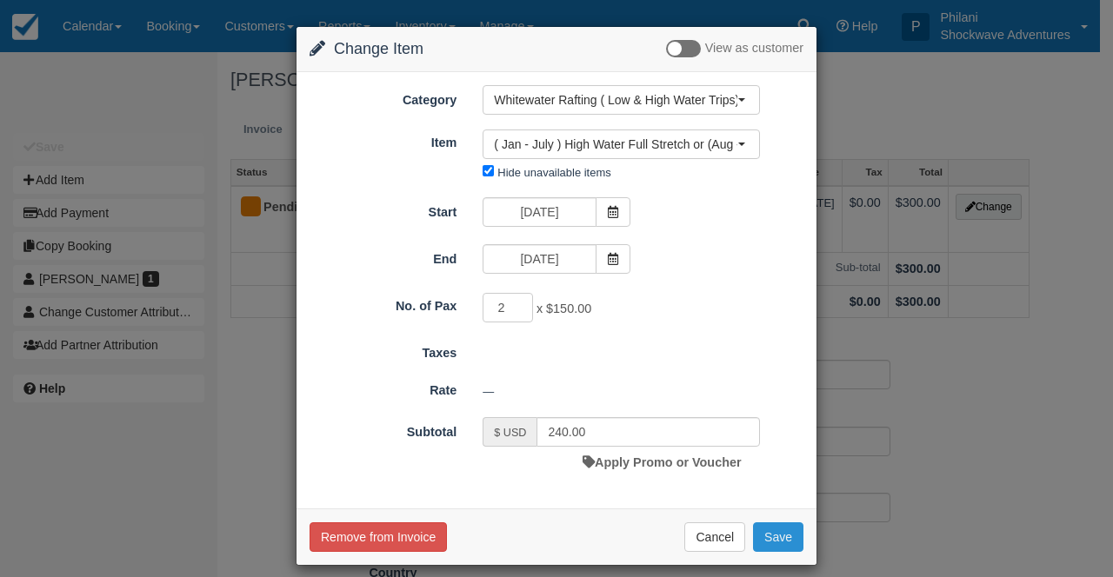
click at [784, 541] on button "Save" at bounding box center [778, 538] width 50 height 30
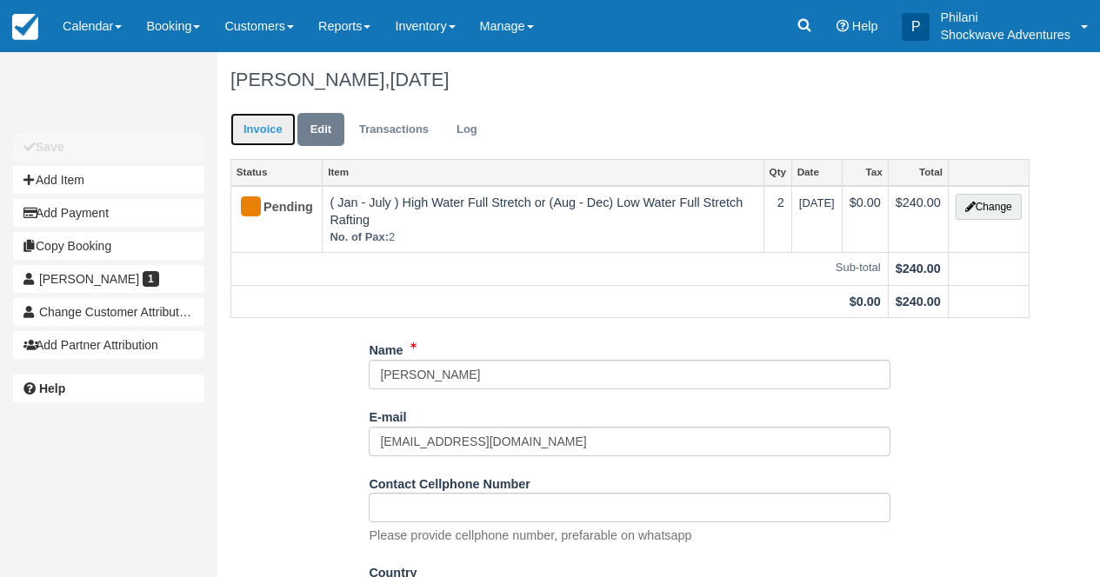
click at [280, 137] on link "Invoice" at bounding box center [262, 130] width 65 height 34
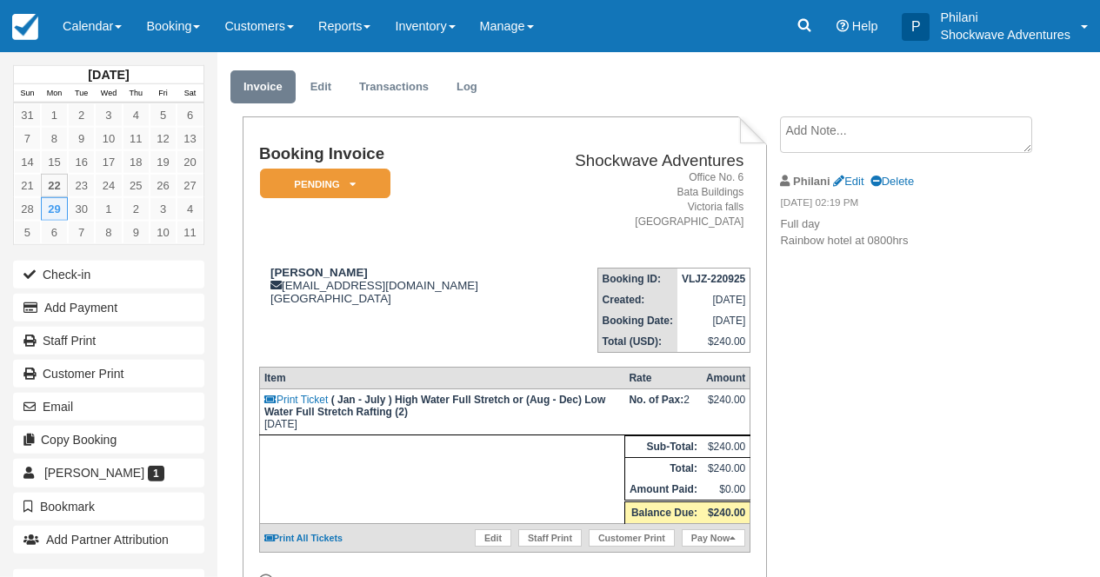
scroll to position [42, 0]
click at [864, 182] on link "Edit" at bounding box center [848, 182] width 30 height 13
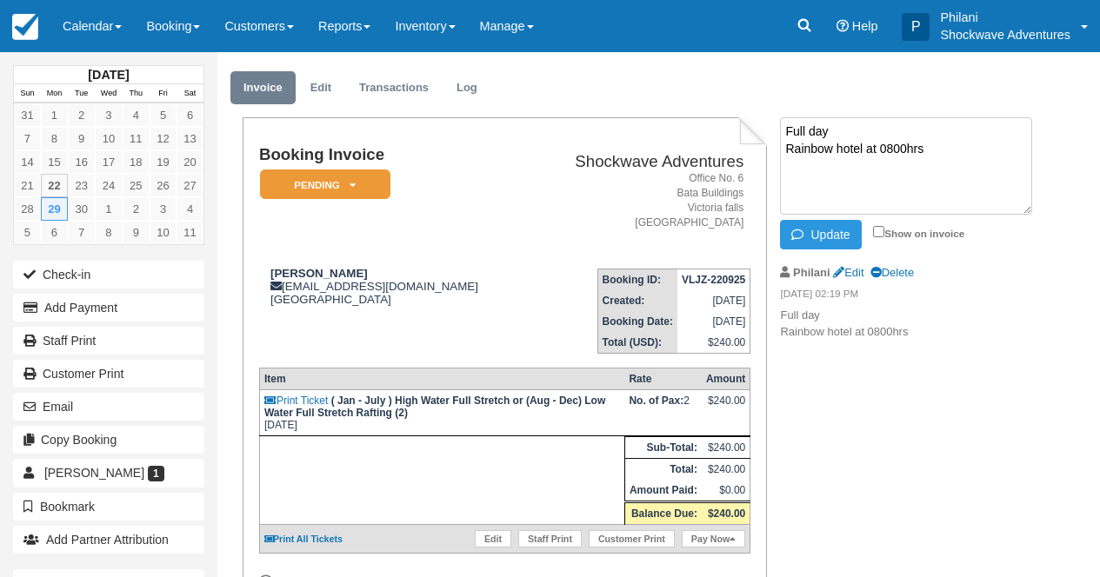
click at [854, 135] on textarea "Full day Rainbow hotel at 0800hrs" at bounding box center [906, 165] width 252 height 97
type textarea "To pay park fees on the day Rainbow hotel at 0800hrs"
click at [882, 232] on input "Show on invoice" at bounding box center [878, 231] width 11 height 11
checkbox input "true"
click at [848, 236] on button "Update" at bounding box center [820, 235] width 81 height 30
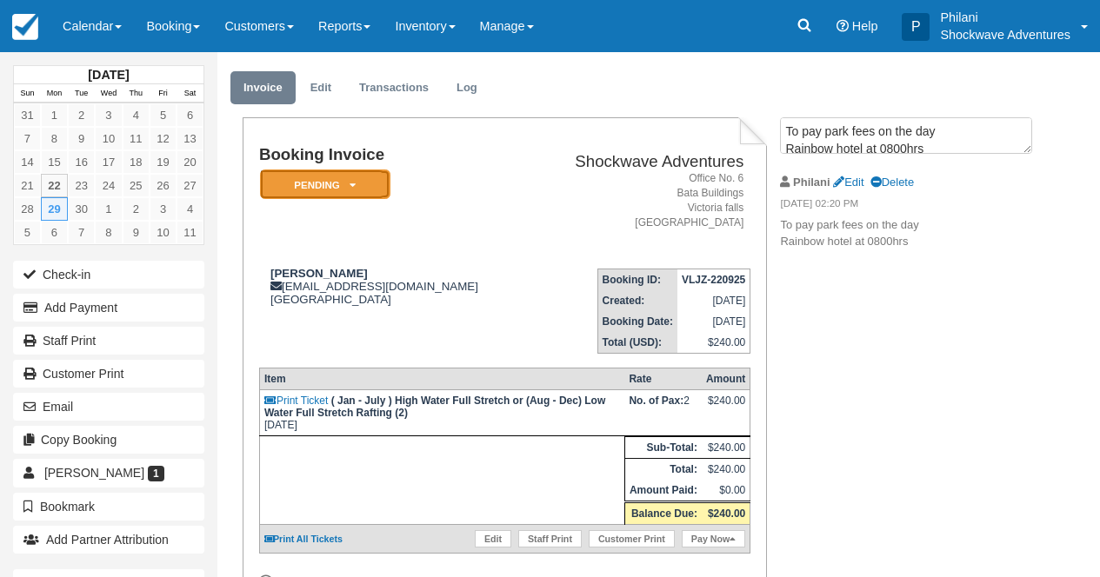
click at [357, 183] on em "Pending" at bounding box center [325, 185] width 130 height 30
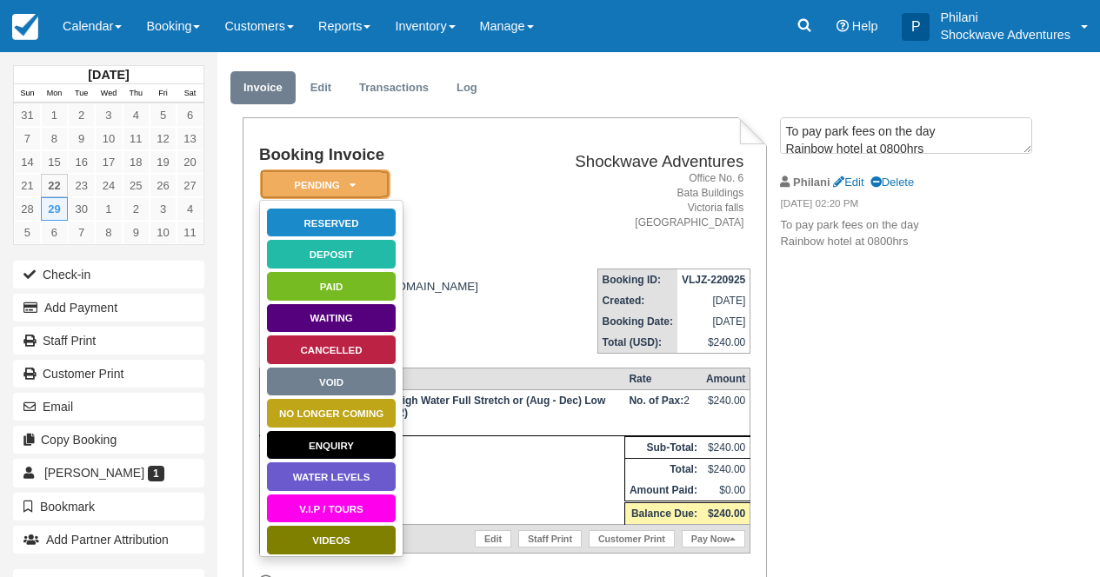
scroll to position [0, 0]
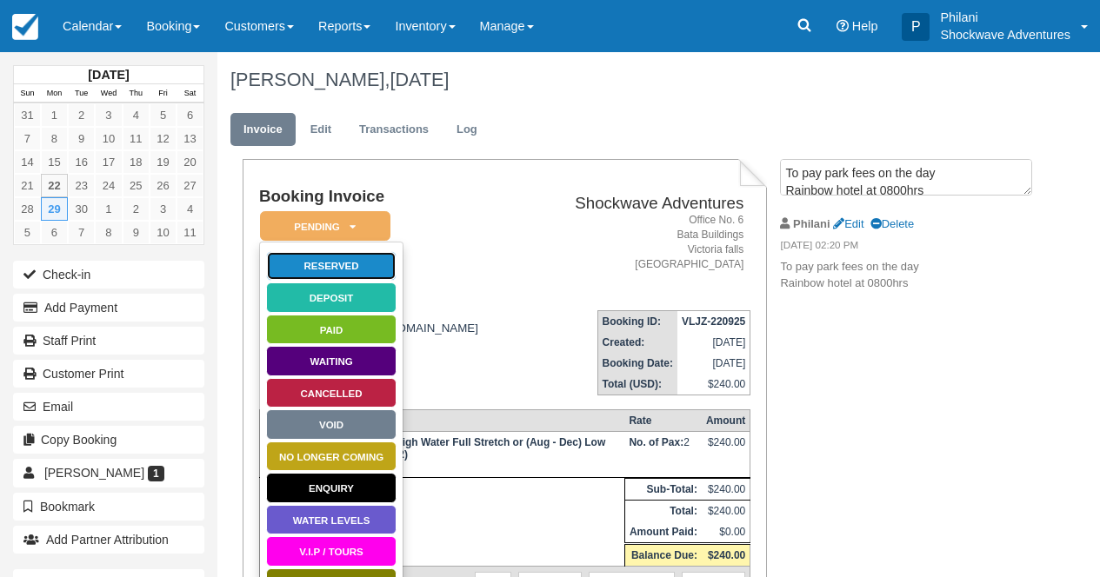
click at [371, 271] on link "Reserved" at bounding box center [331, 266] width 130 height 30
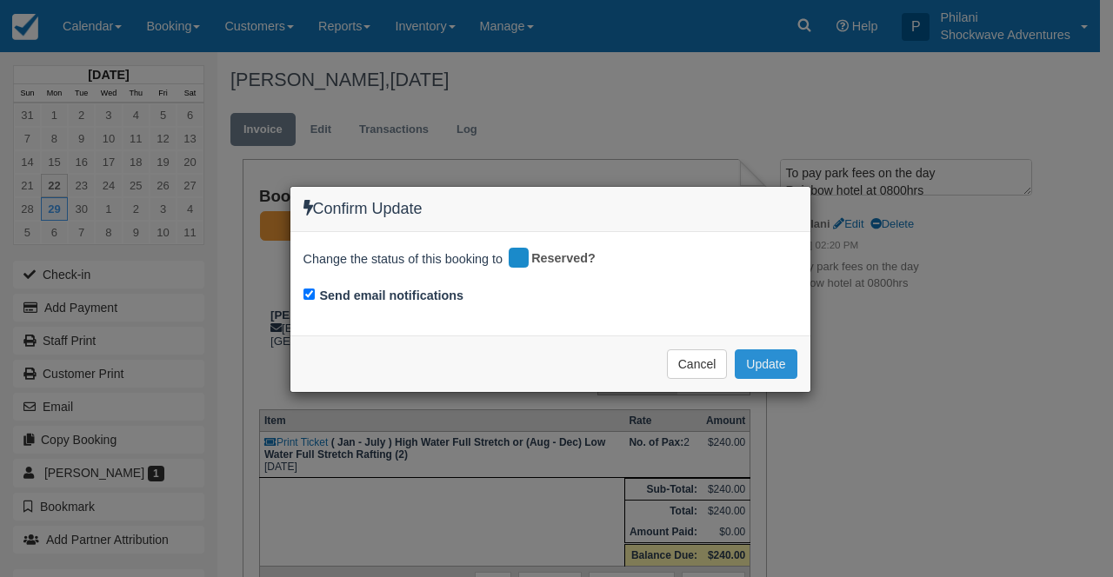
click at [783, 358] on button "Update" at bounding box center [766, 365] width 62 height 30
